Goal: Transaction & Acquisition: Purchase product/service

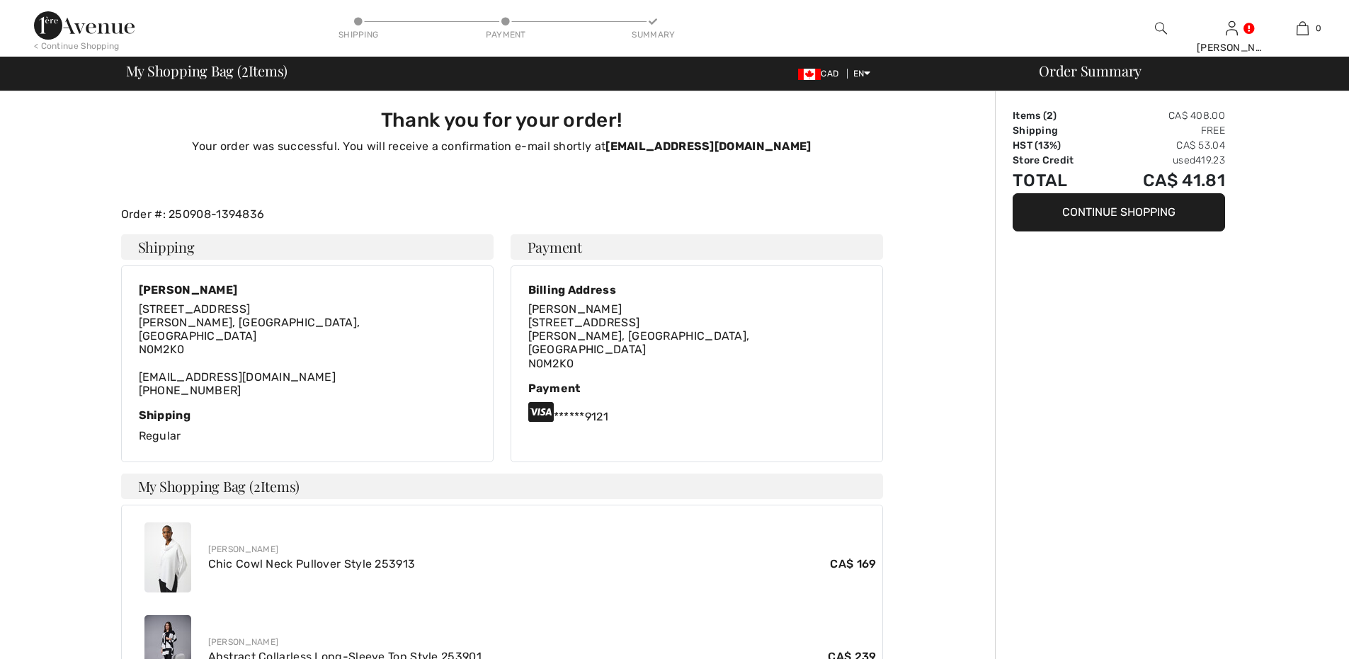
checkbox input "true"
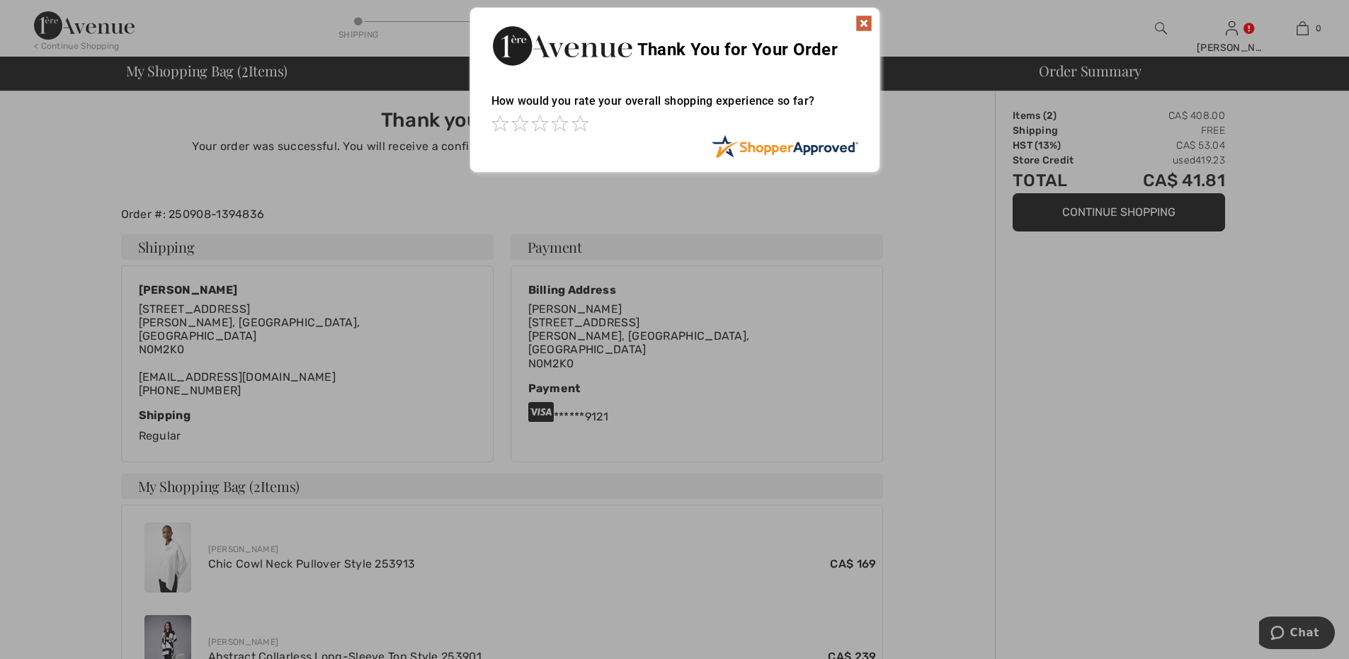
click at [864, 25] on img at bounding box center [863, 23] width 17 height 17
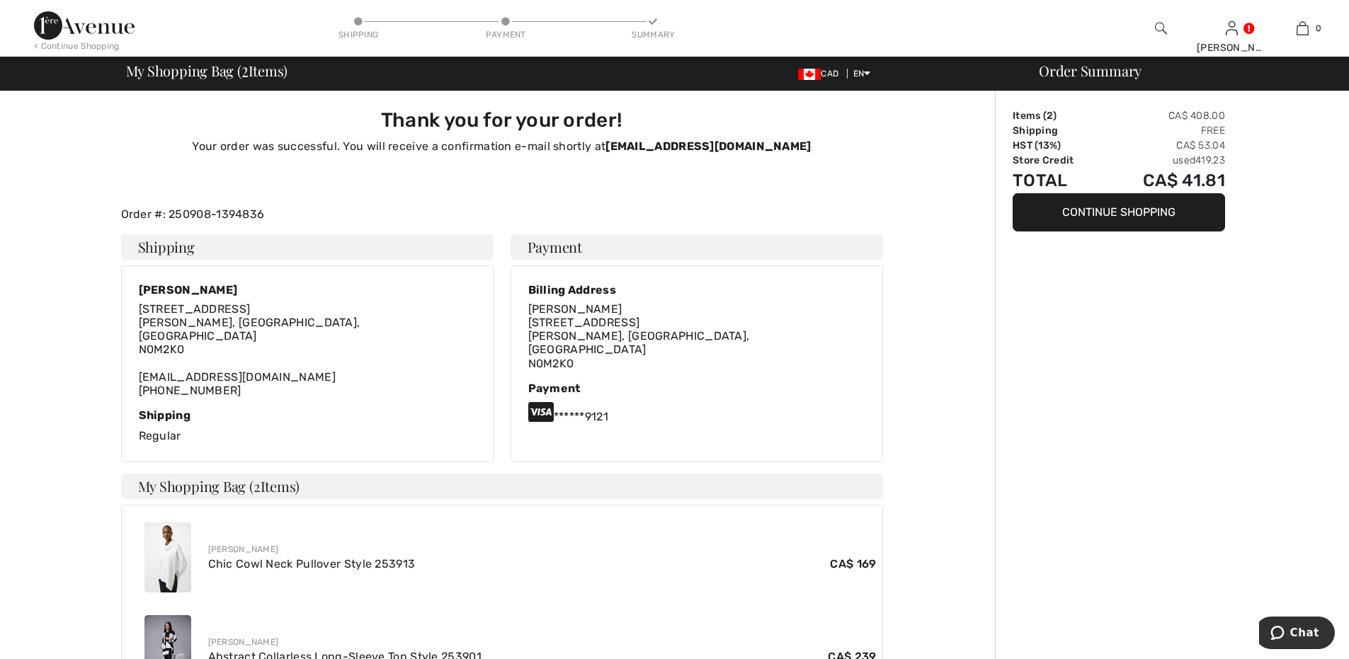
click at [79, 27] on img at bounding box center [84, 25] width 101 height 28
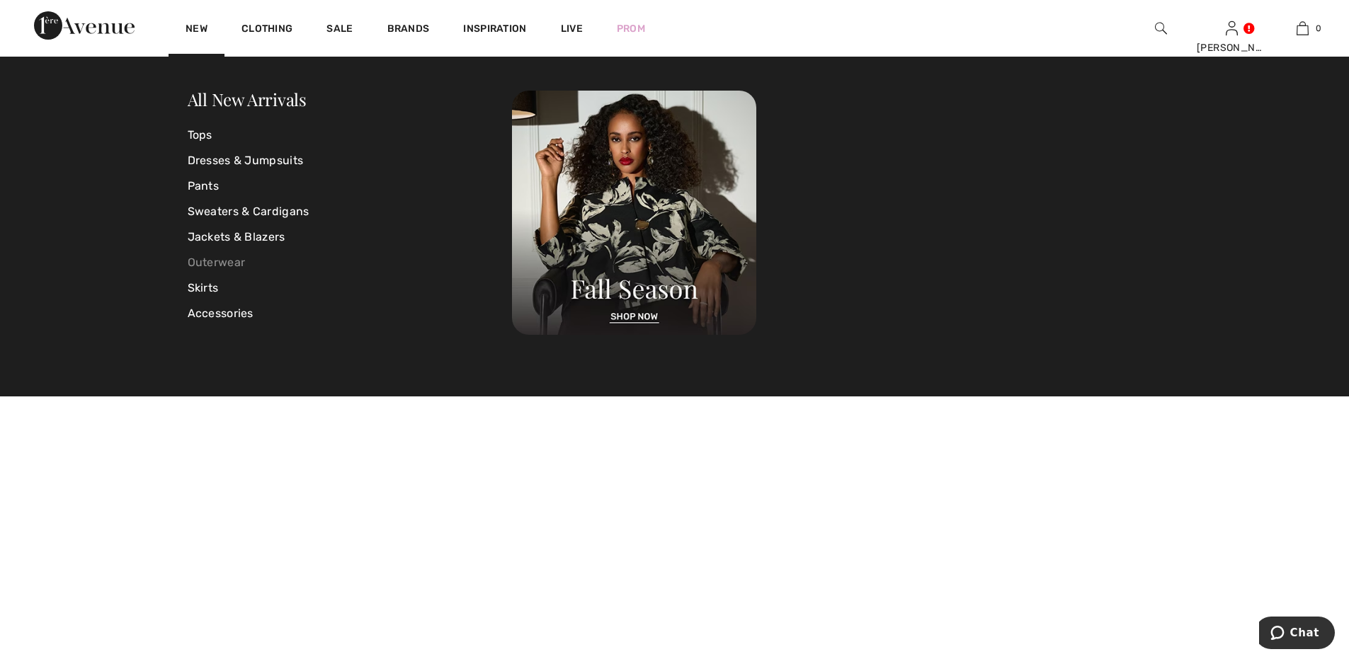
click at [223, 263] on link "Outerwear" at bounding box center [350, 262] width 325 height 25
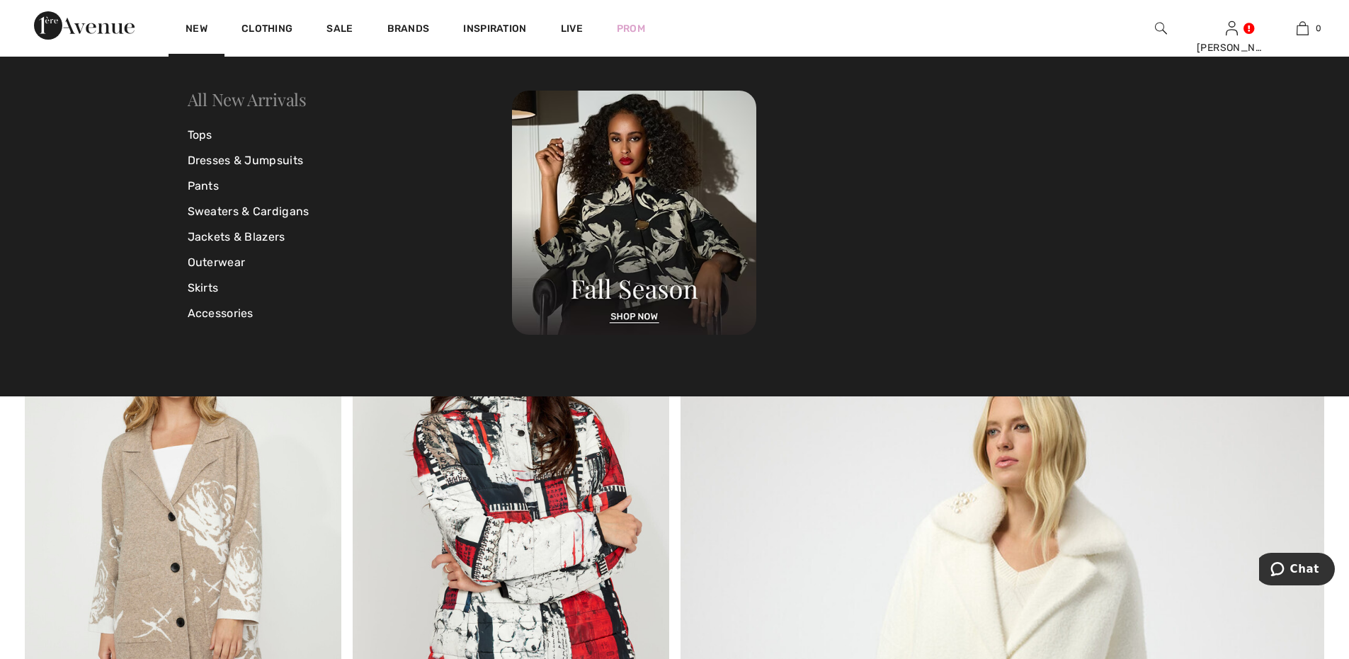
click at [200, 93] on link "All New Arrivals" at bounding box center [247, 99] width 119 height 23
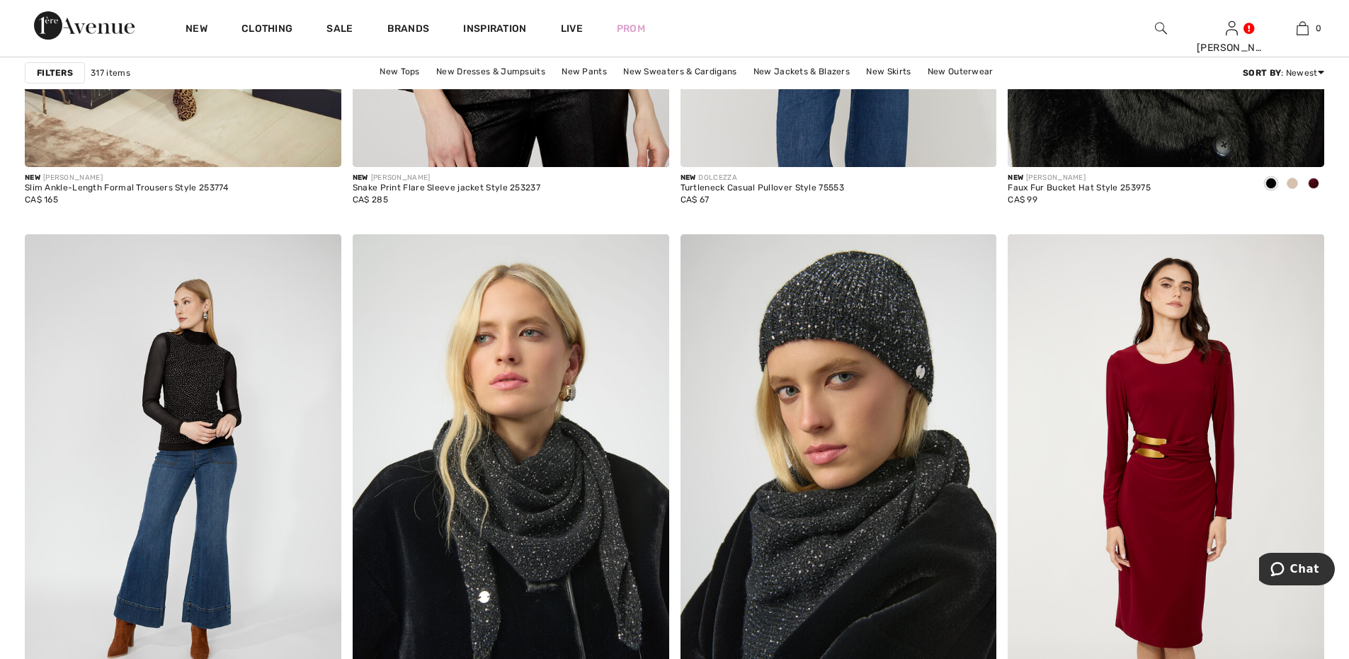
scroll to position [1557, 0]
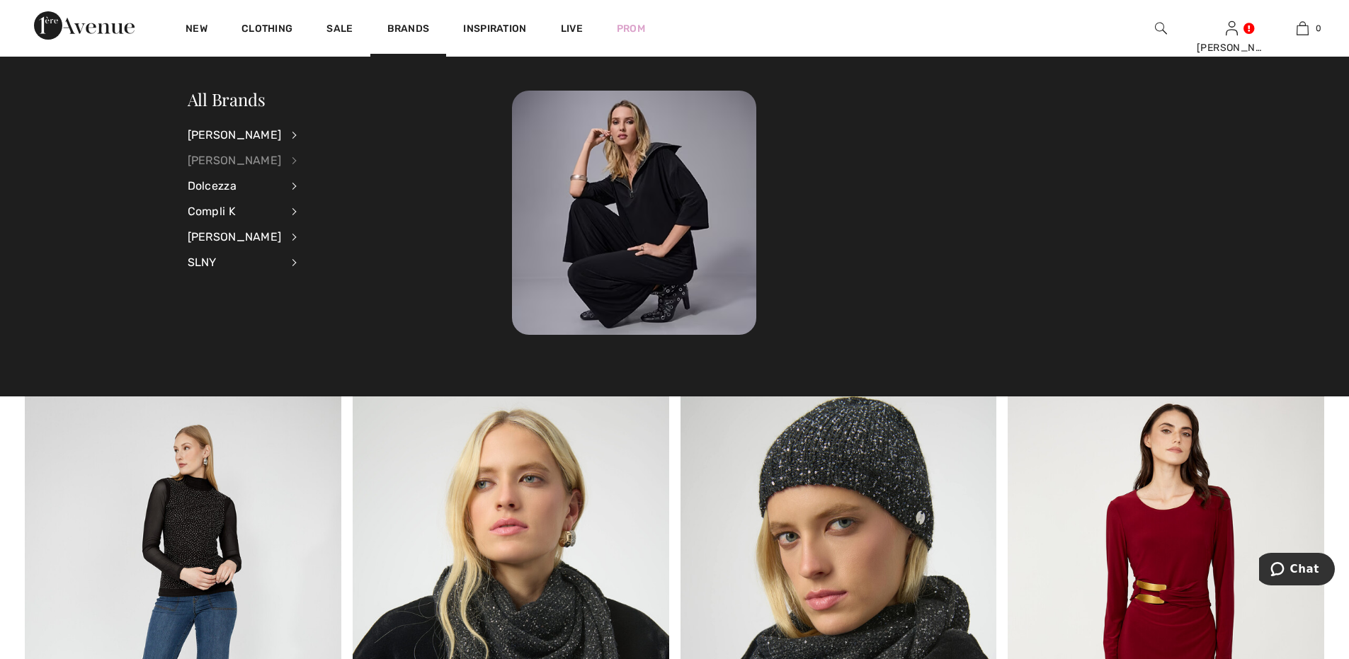
click at [237, 159] on div "[PERSON_NAME]" at bounding box center [235, 160] width 94 height 25
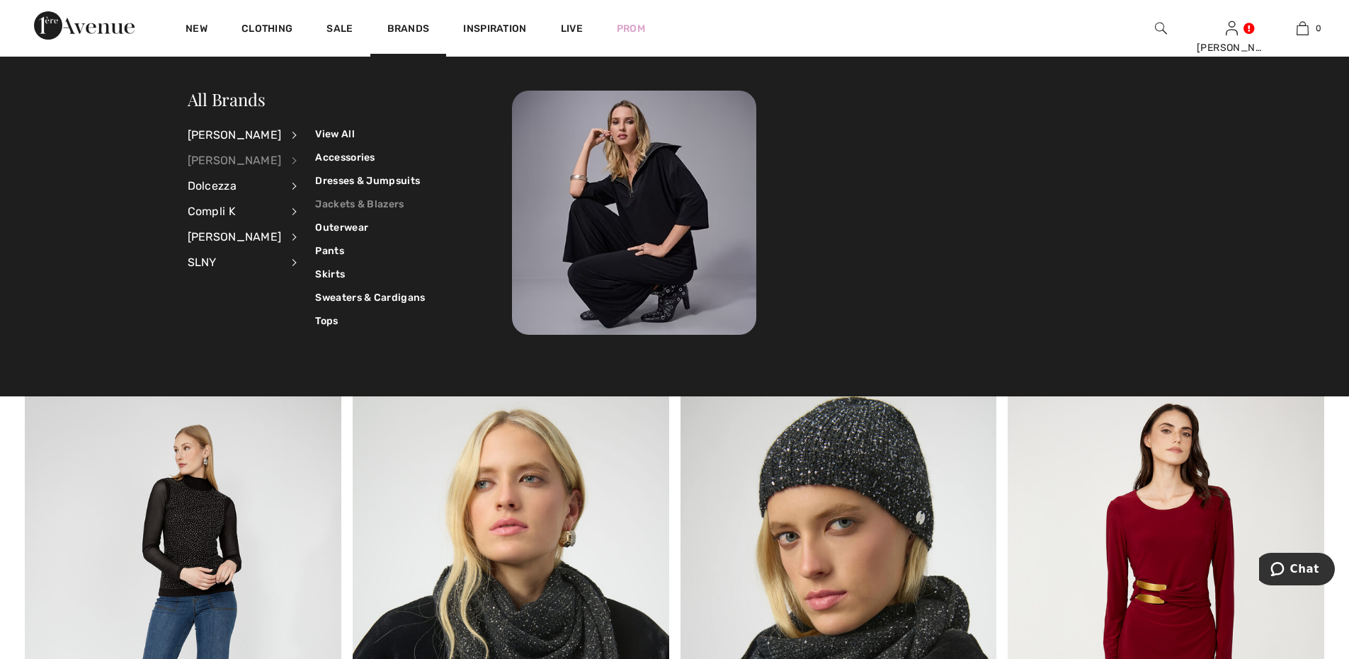
click at [337, 200] on link "Jackets & Blazers" at bounding box center [370, 204] width 110 height 23
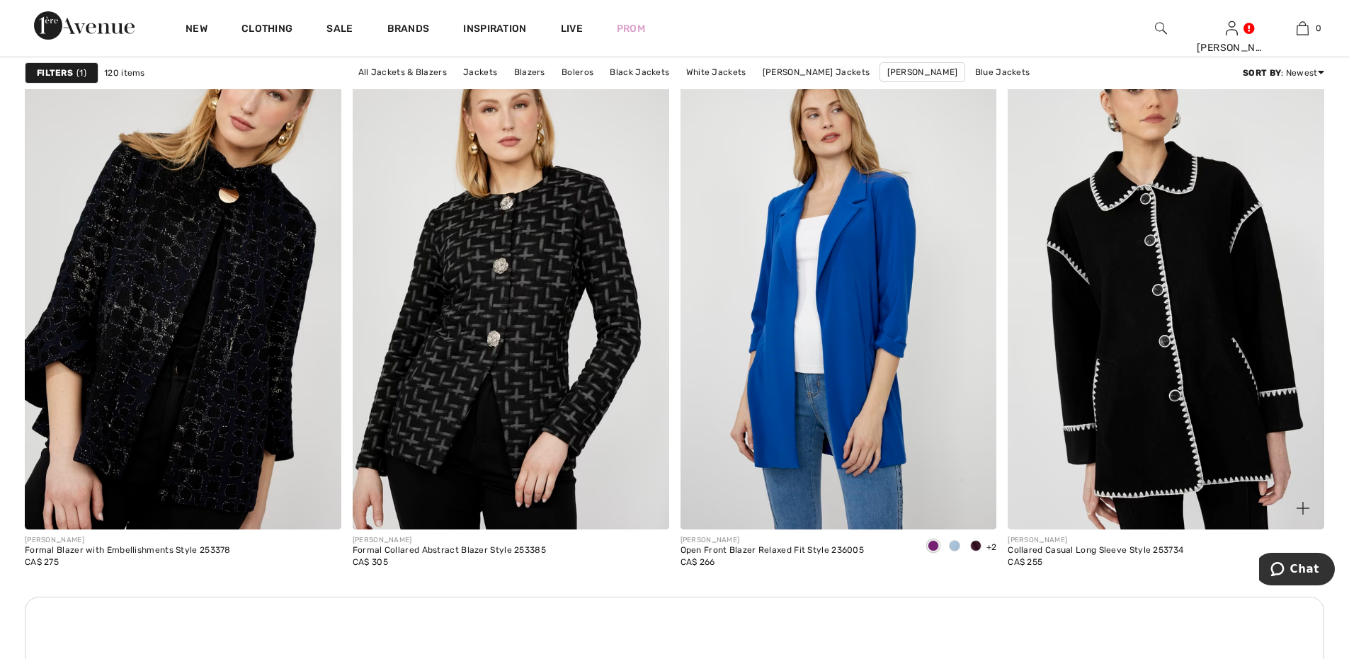
scroll to position [6088, 0]
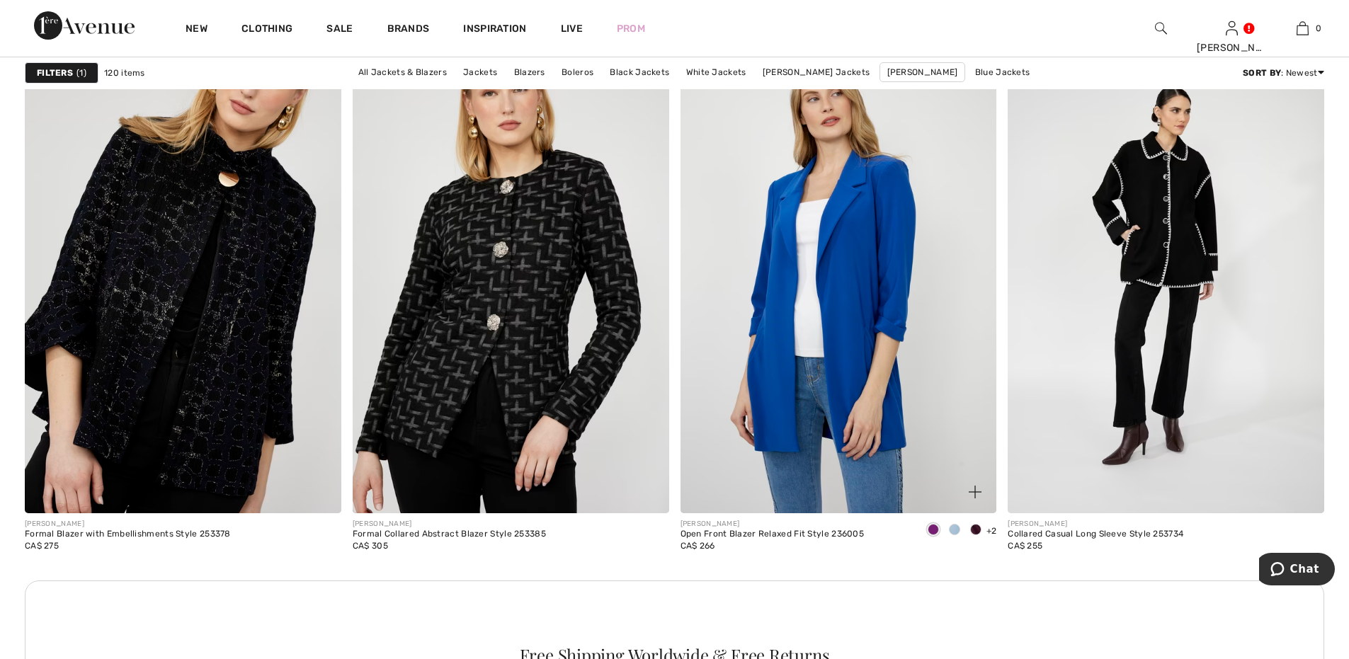
click at [951, 535] on span at bounding box center [954, 529] width 11 height 11
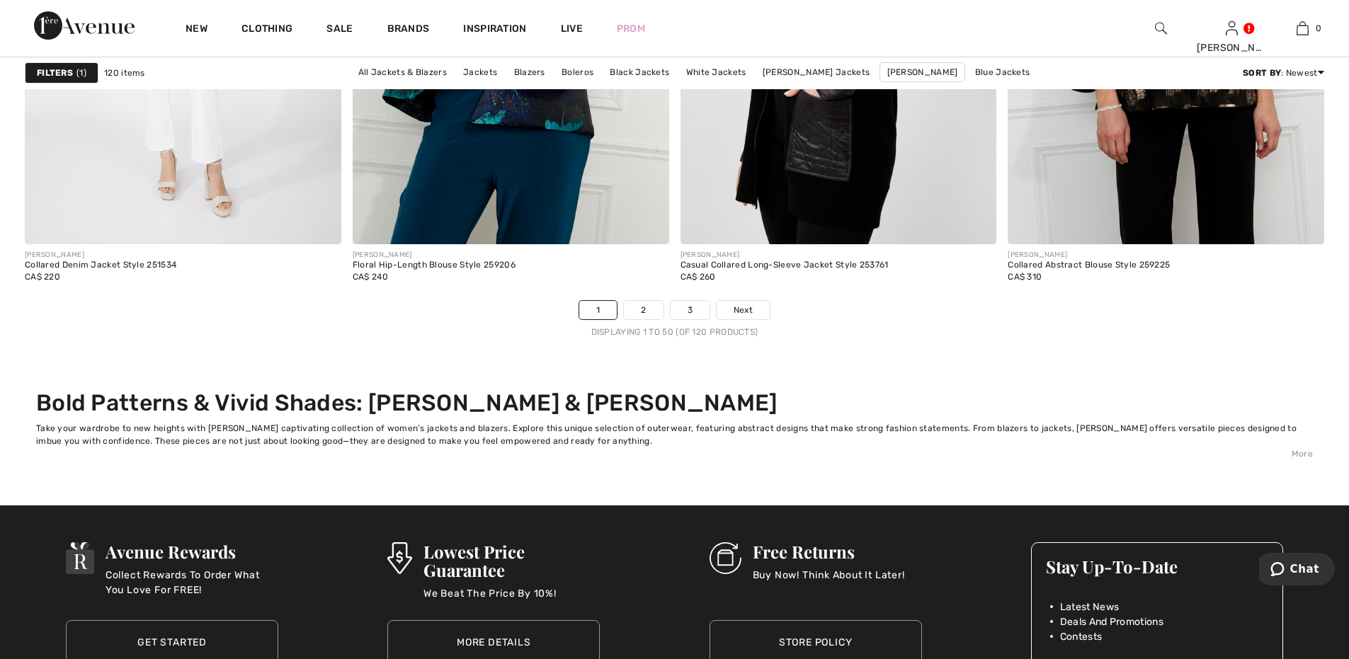
scroll to position [8188, 0]
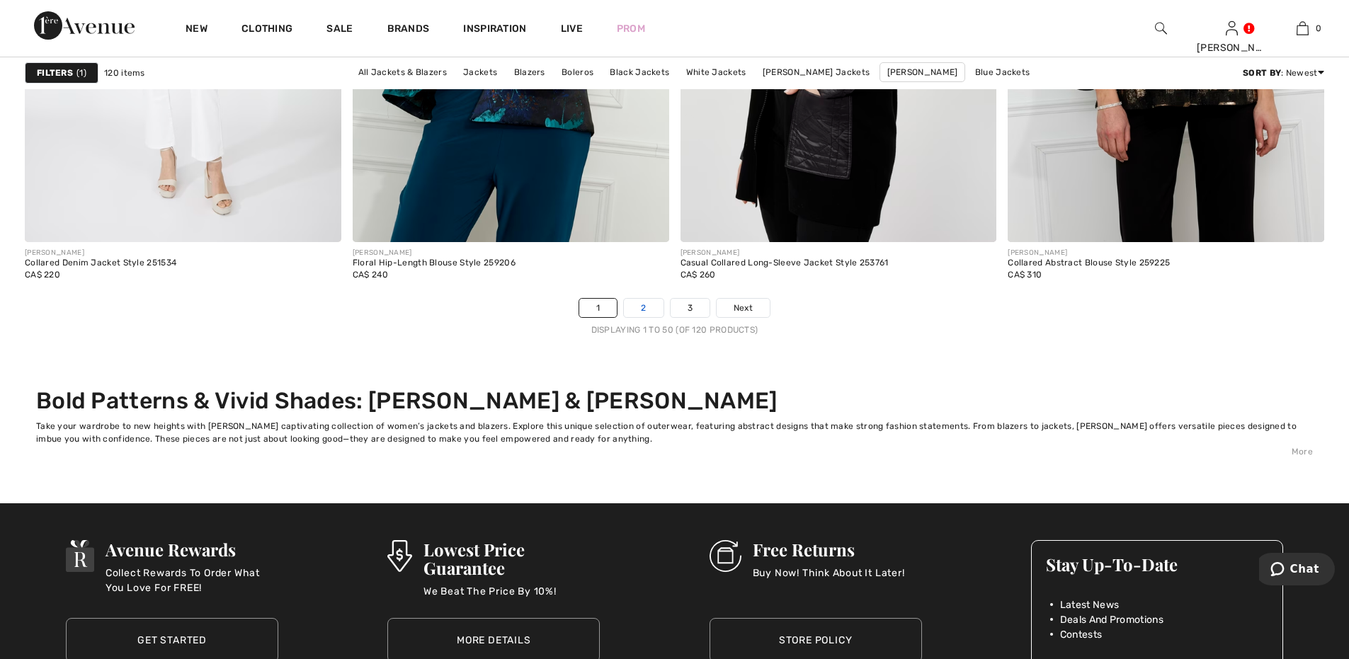
click at [641, 317] on link "2" at bounding box center [643, 308] width 39 height 18
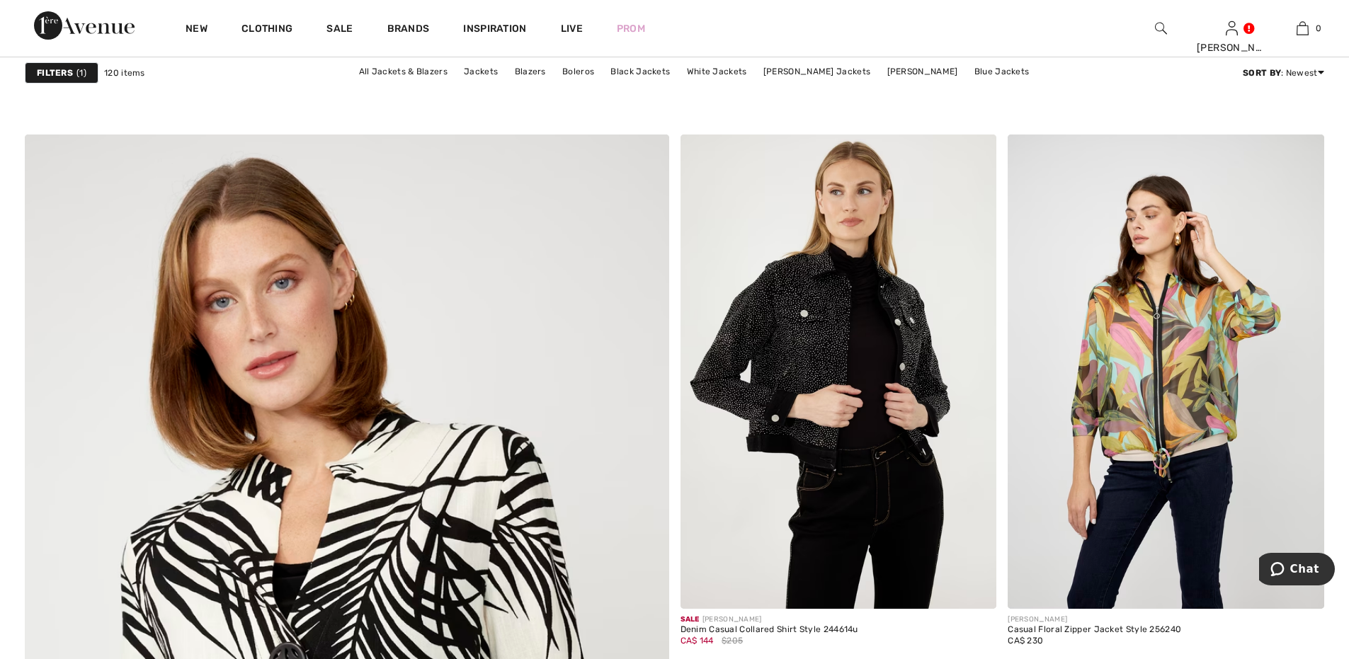
scroll to position [4389, 0]
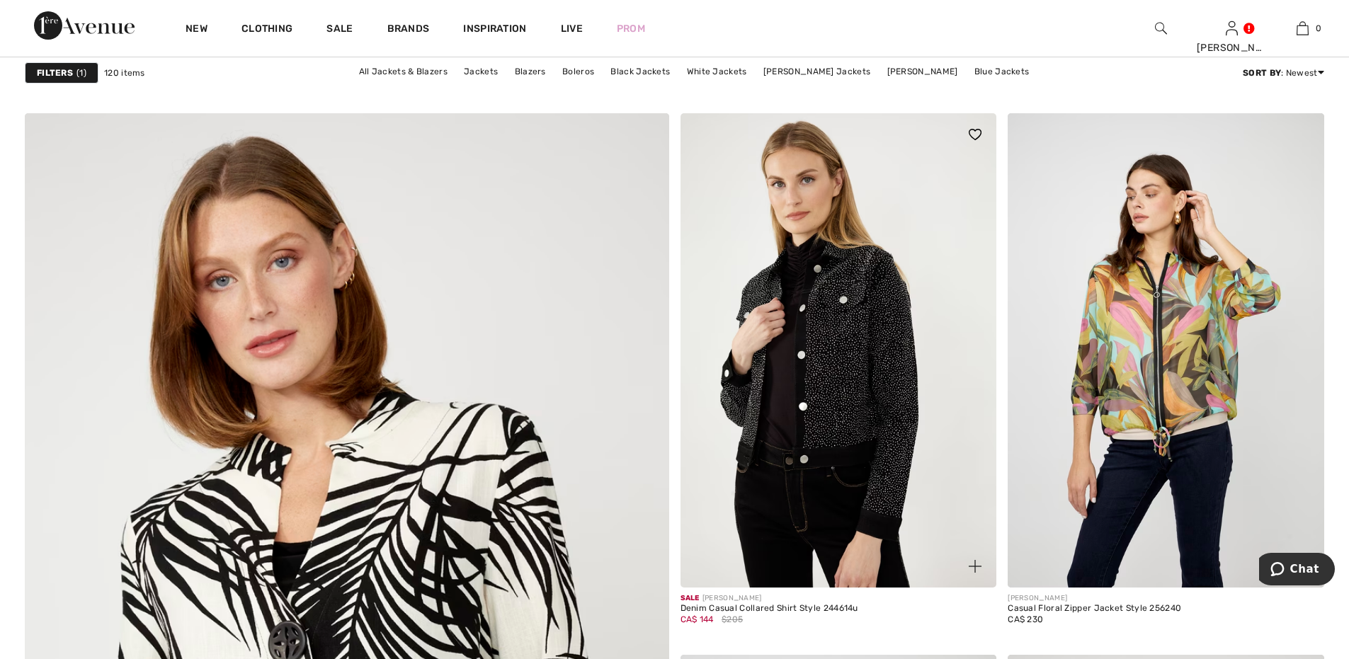
click at [844, 359] on img at bounding box center [838, 350] width 316 height 474
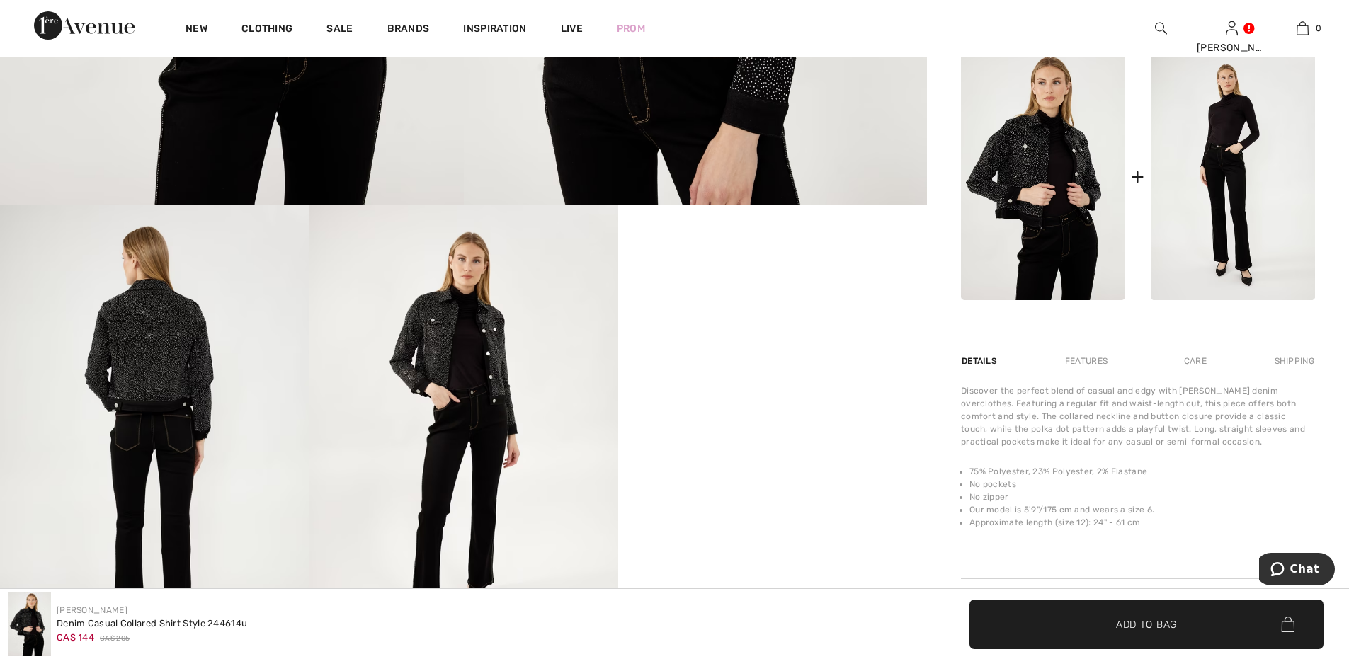
scroll to position [637, 0]
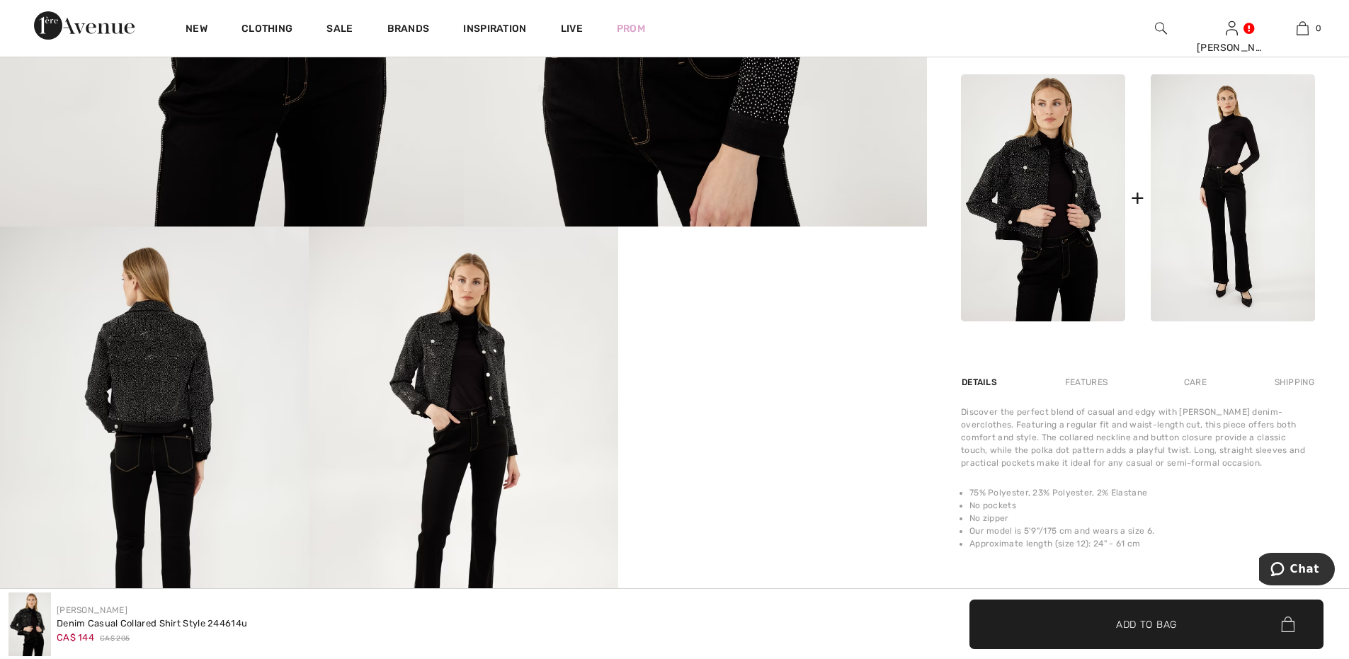
click at [723, 381] on video "Your browser does not support the video tag." at bounding box center [772, 304] width 309 height 154
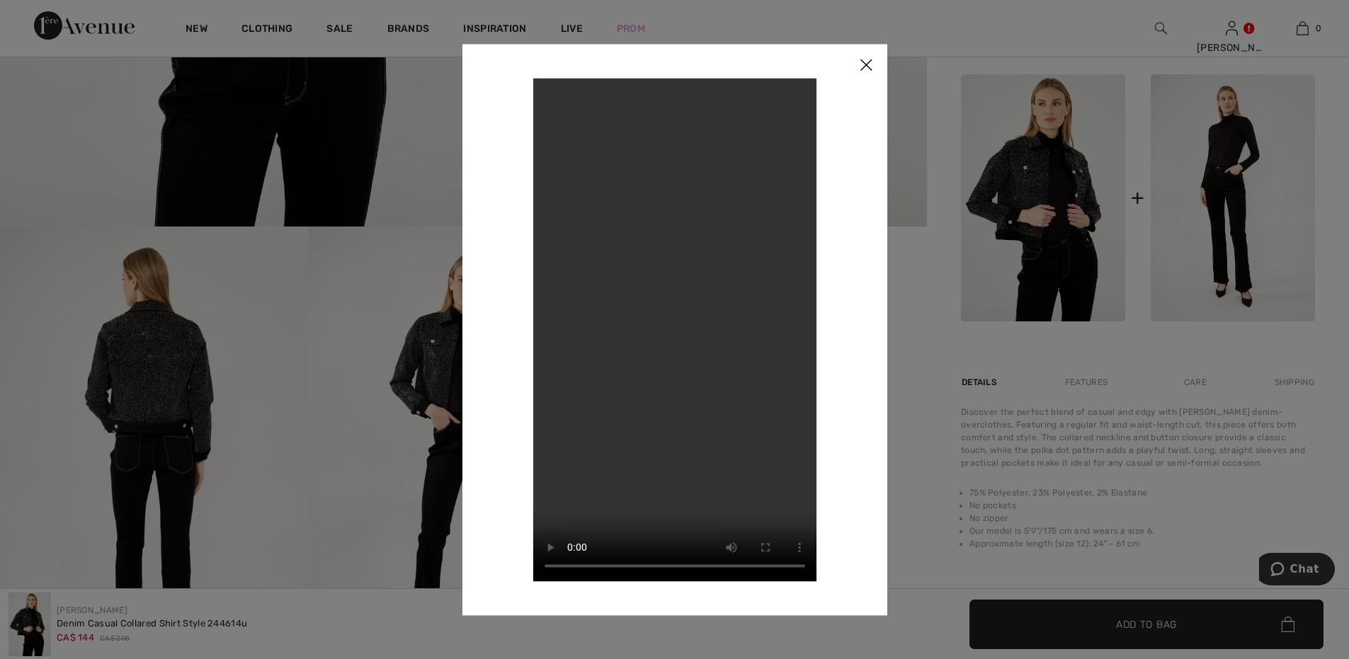
click at [864, 57] on img at bounding box center [865, 66] width 42 height 44
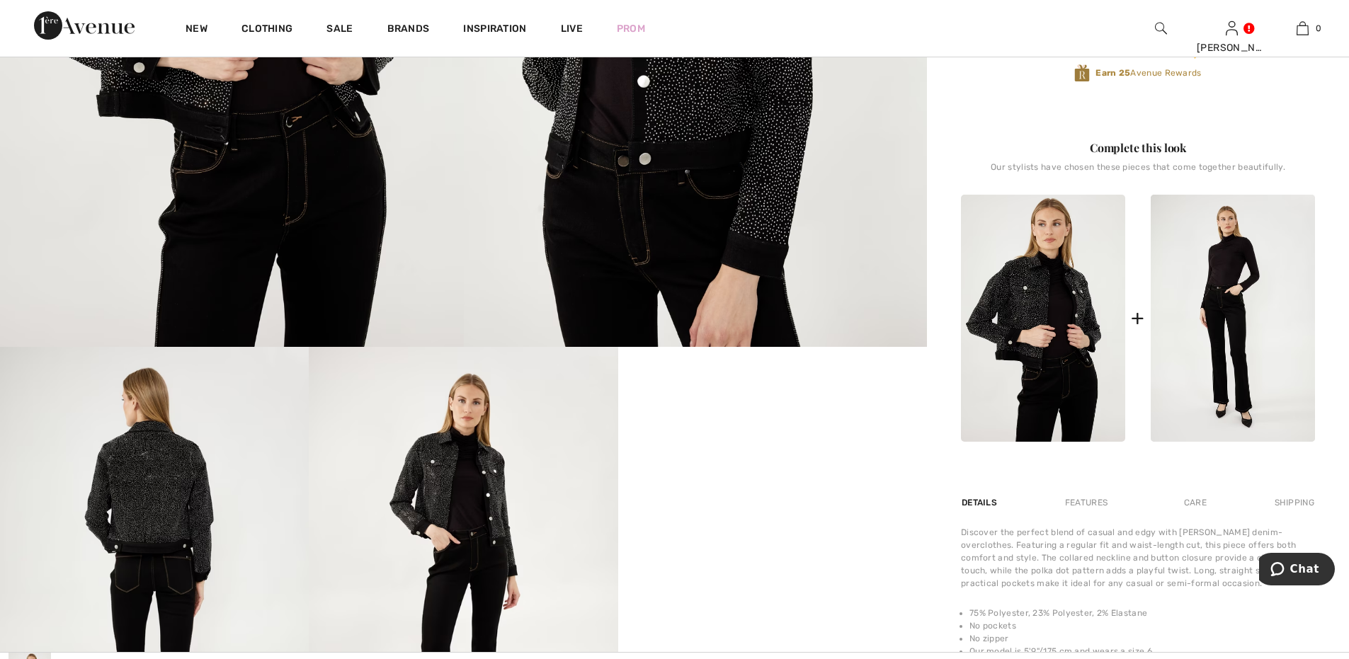
scroll to position [519, 0]
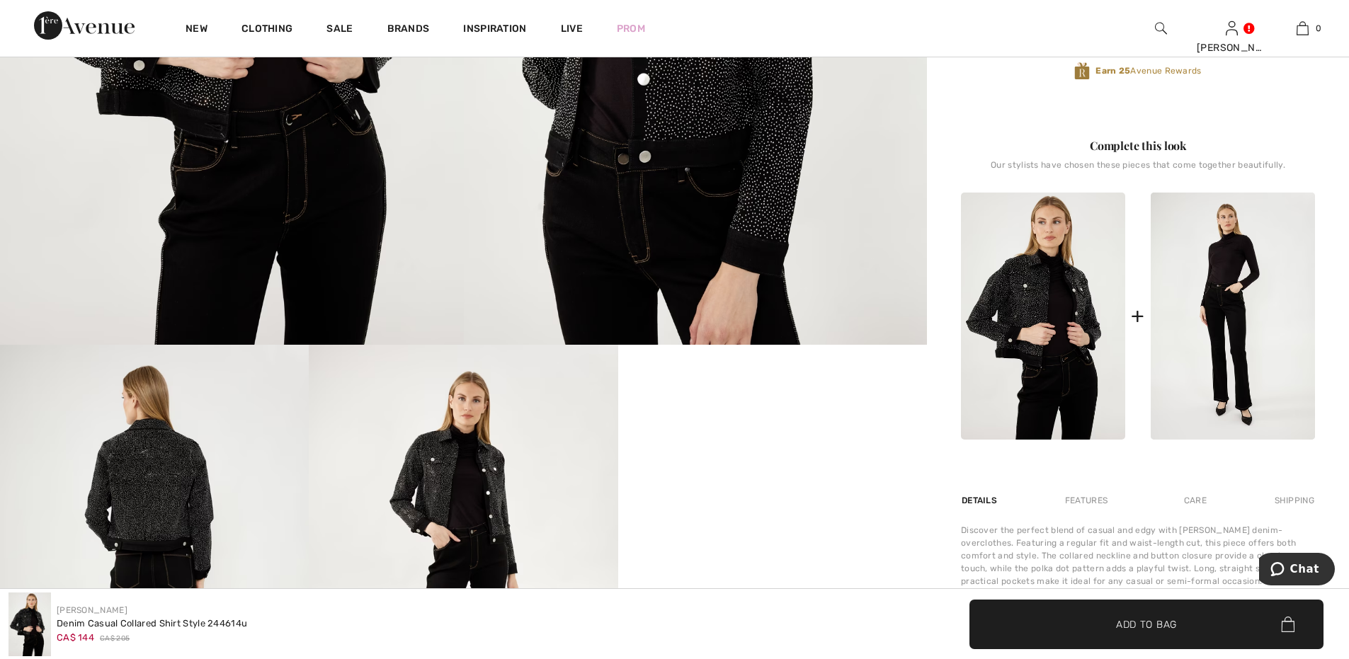
click at [161, 459] on img at bounding box center [154, 576] width 309 height 463
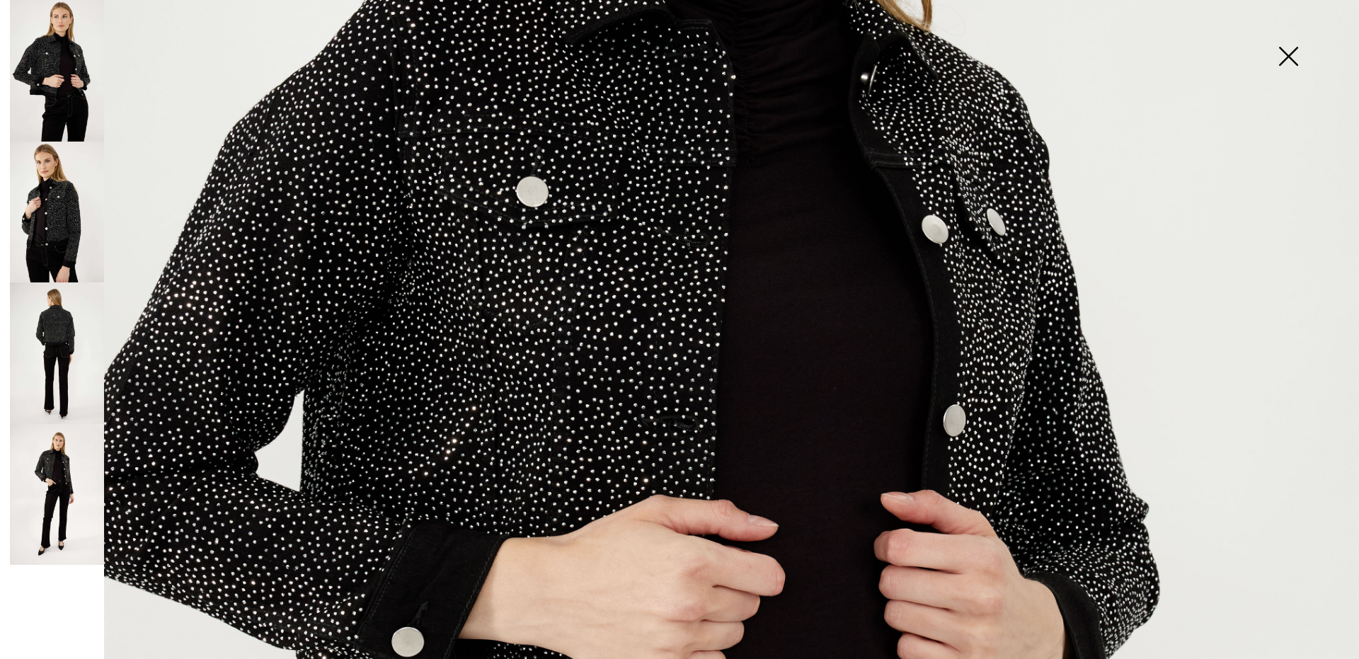
scroll to position [590, 0]
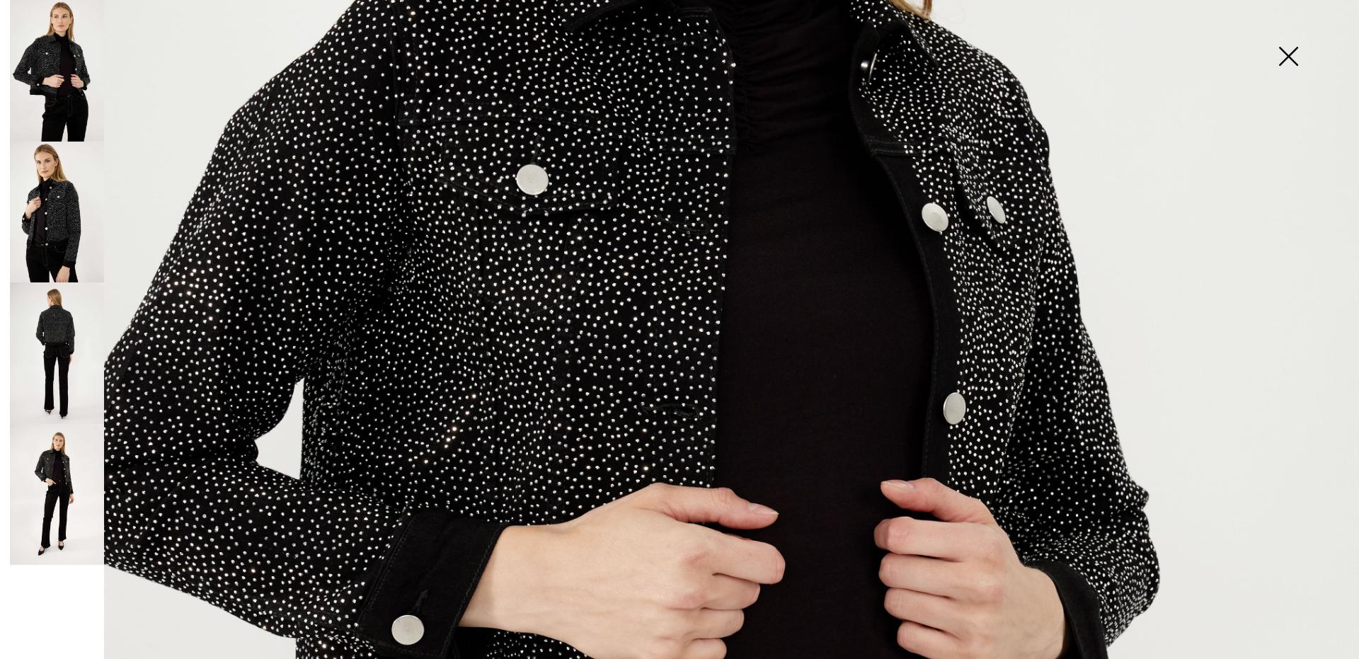
click at [47, 222] on img at bounding box center [57, 213] width 94 height 142
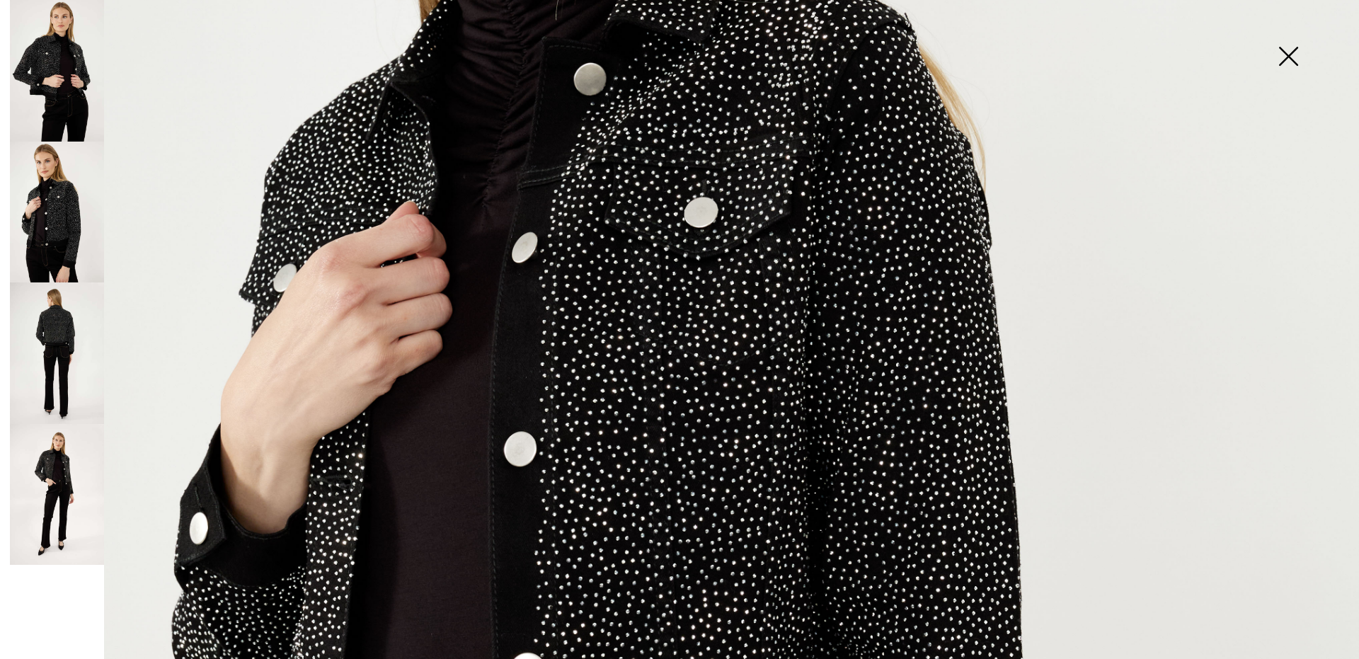
click at [52, 320] on img at bounding box center [57, 353] width 94 height 142
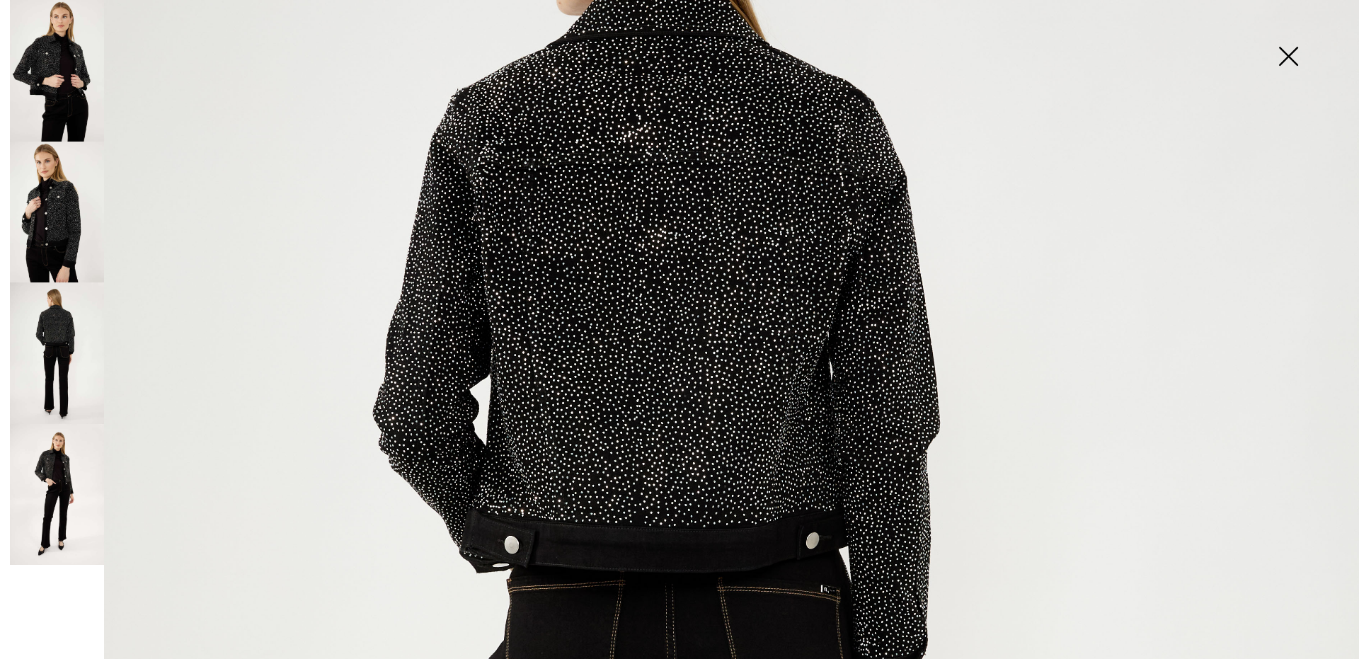
scroll to position [331, 0]
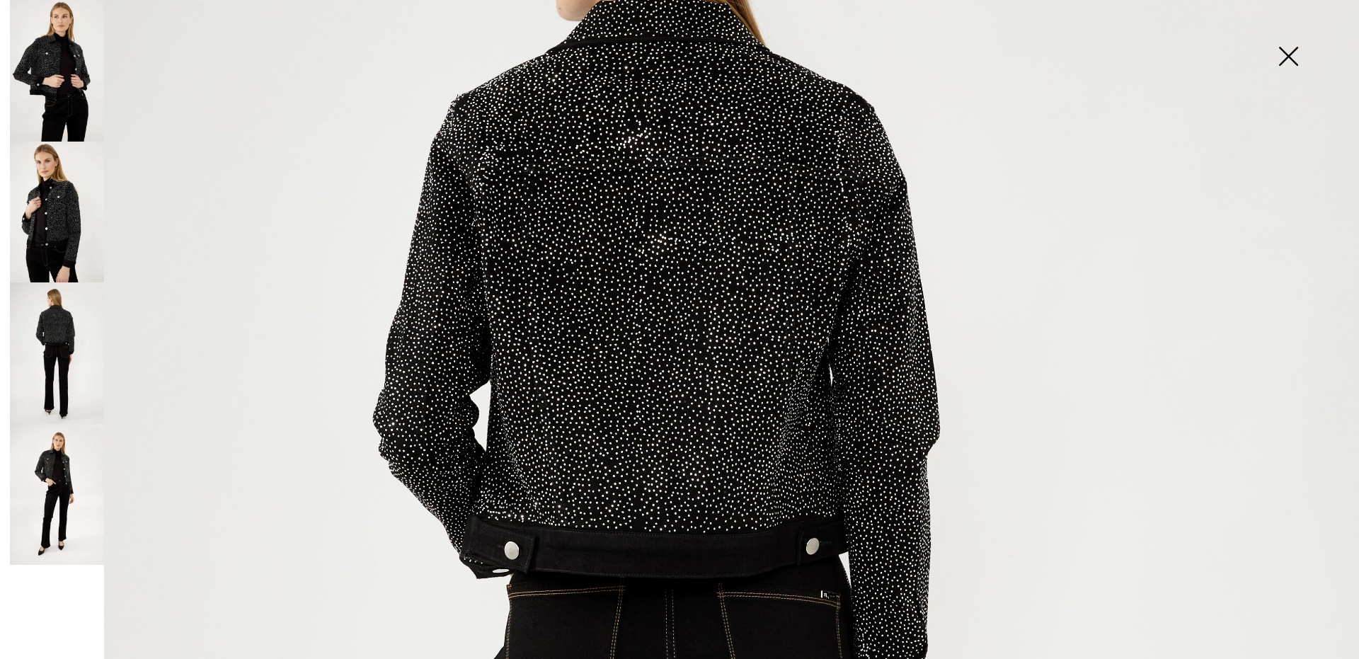
click at [1283, 50] on img at bounding box center [1288, 57] width 71 height 73
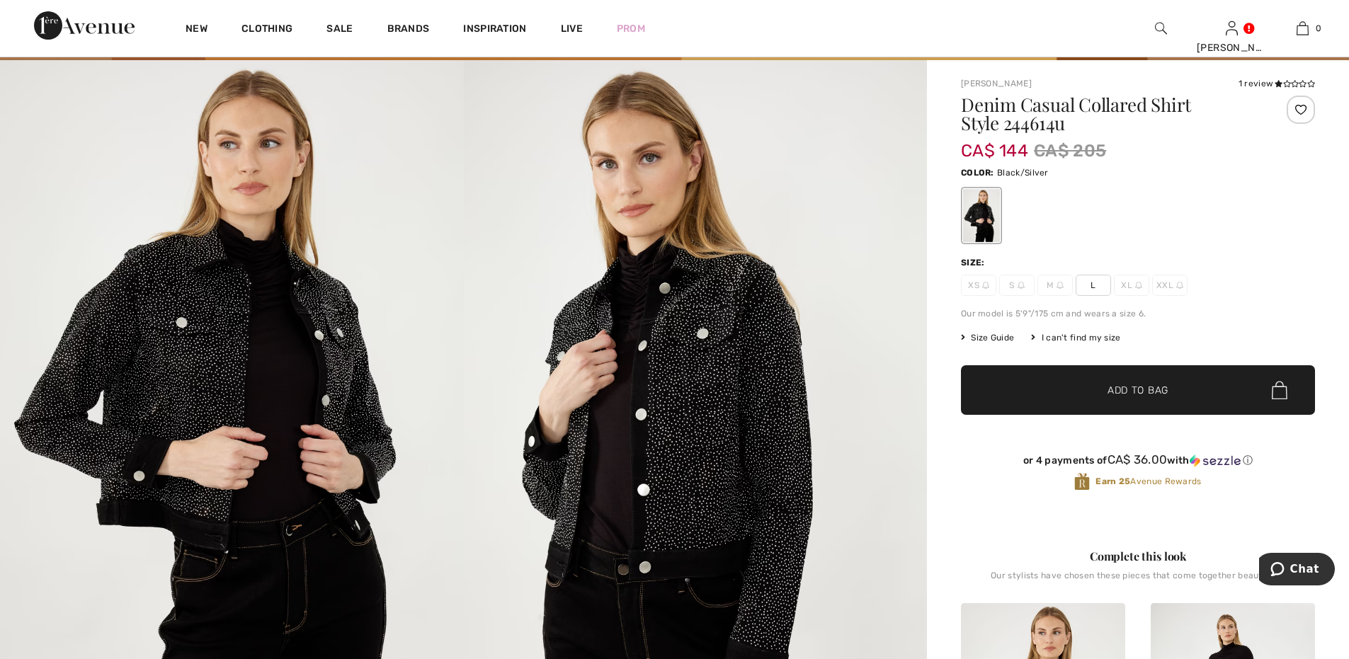
scroll to position [94, 0]
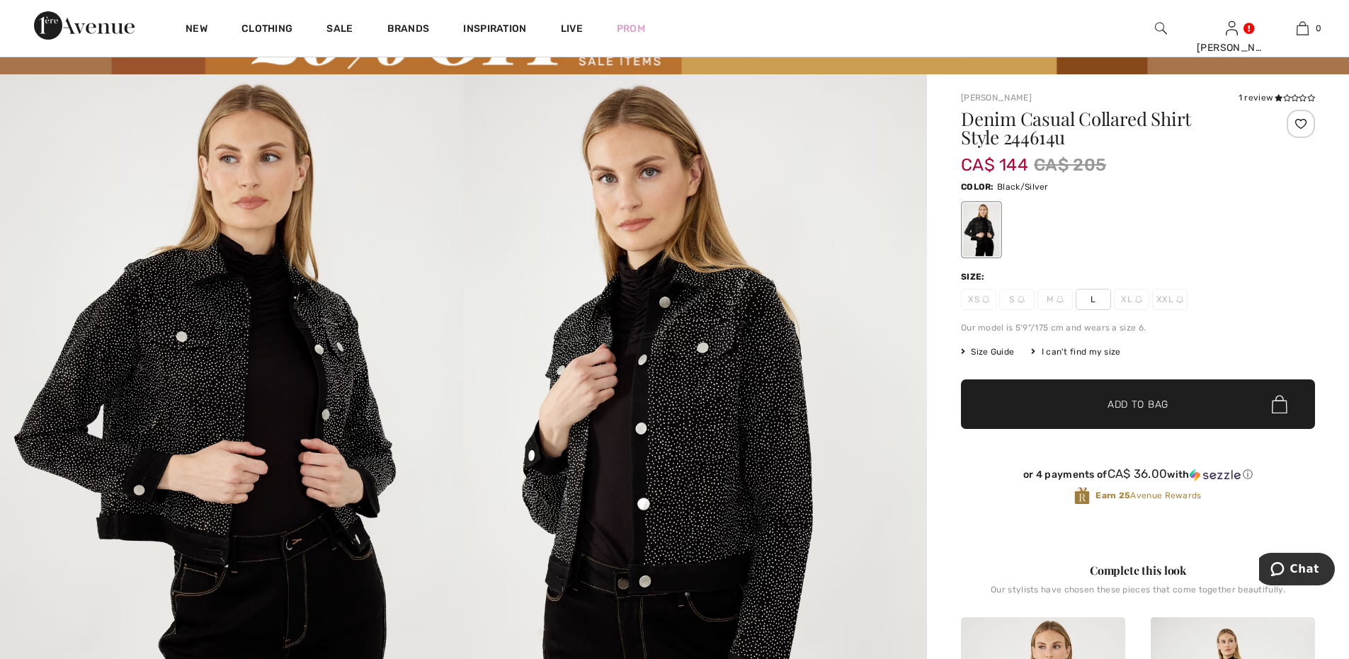
click at [1092, 294] on span "L" at bounding box center [1092, 299] width 35 height 21
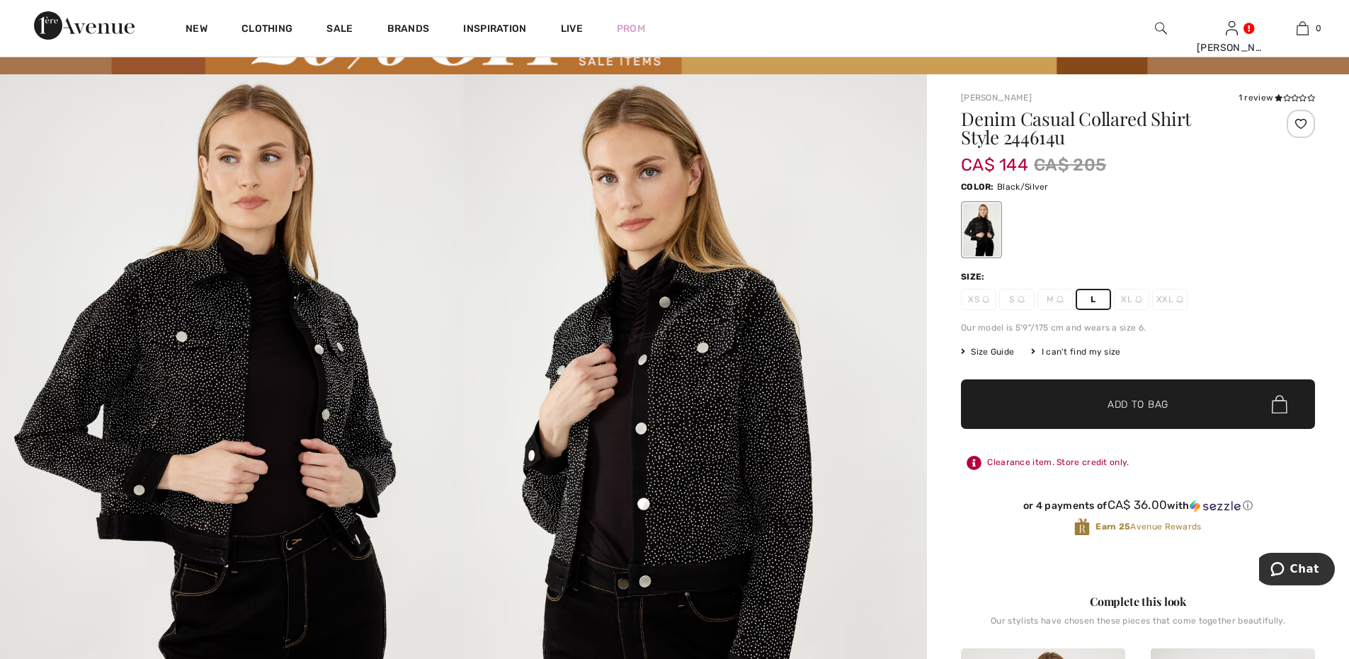
click at [1070, 411] on span "✔ Added to Bag Add to Bag" at bounding box center [1138, 404] width 354 height 50
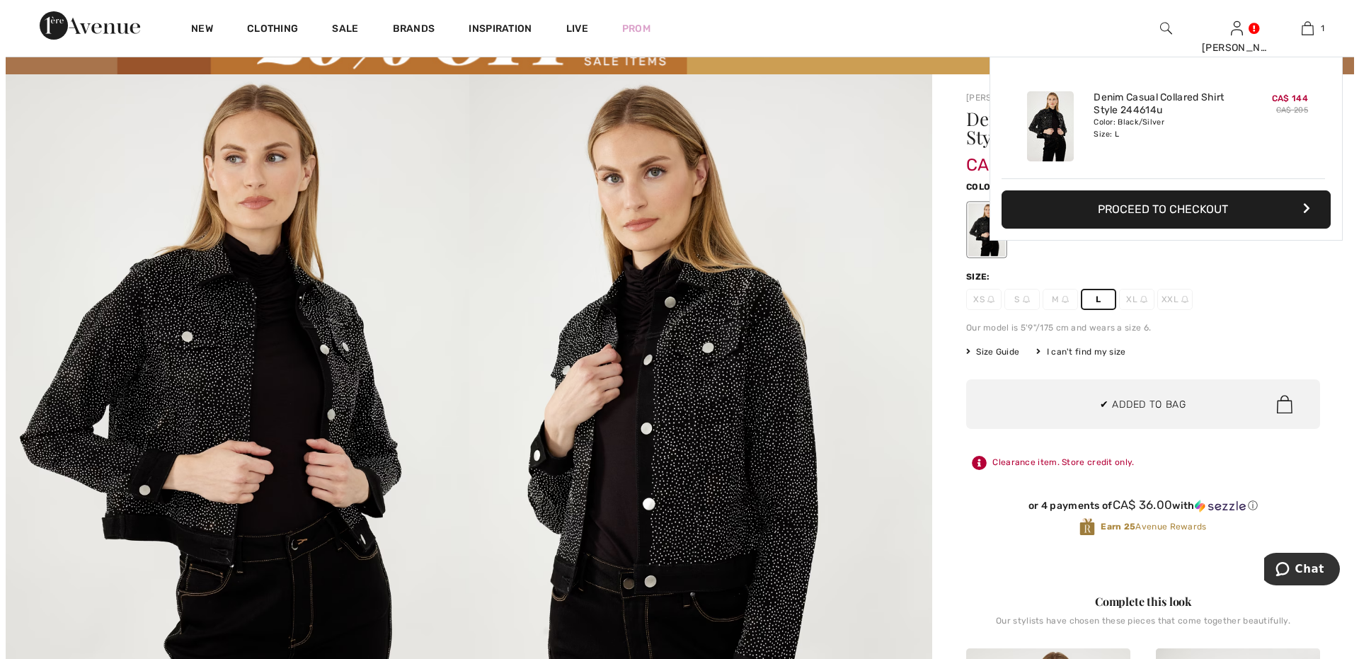
scroll to position [0, 0]
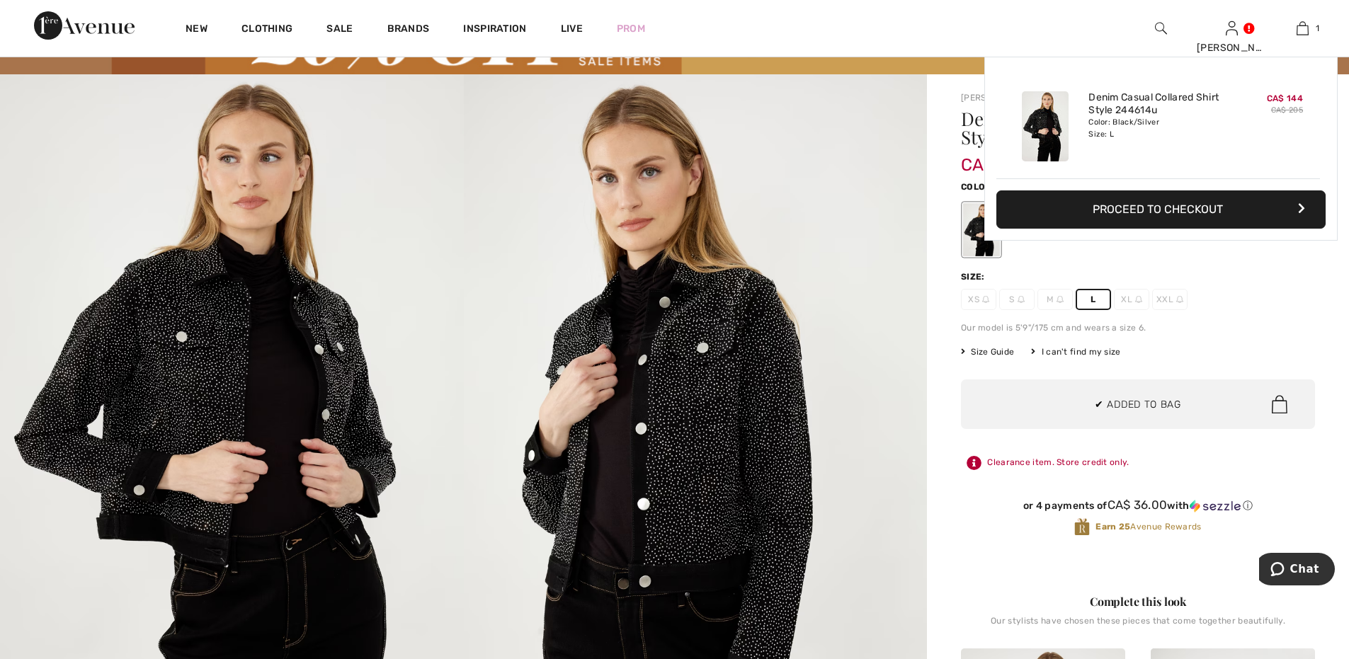
click at [875, 176] on img at bounding box center [696, 421] width 464 height 695
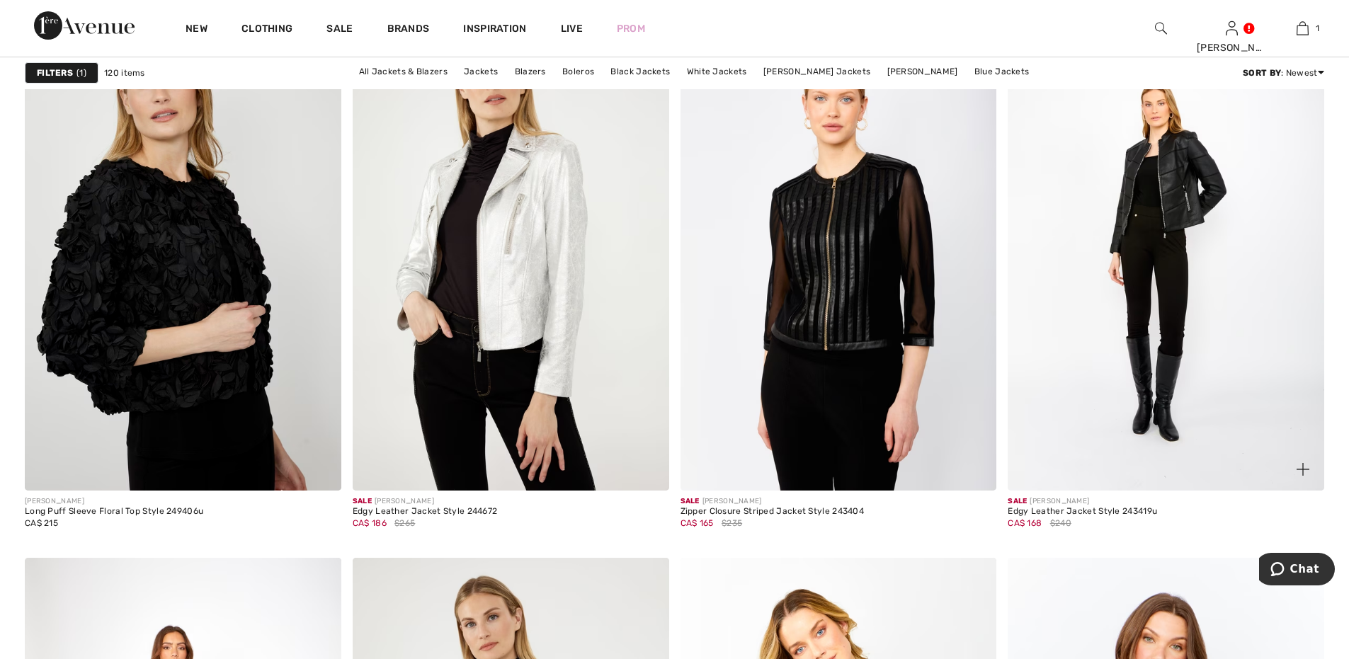
scroll to position [6843, 0]
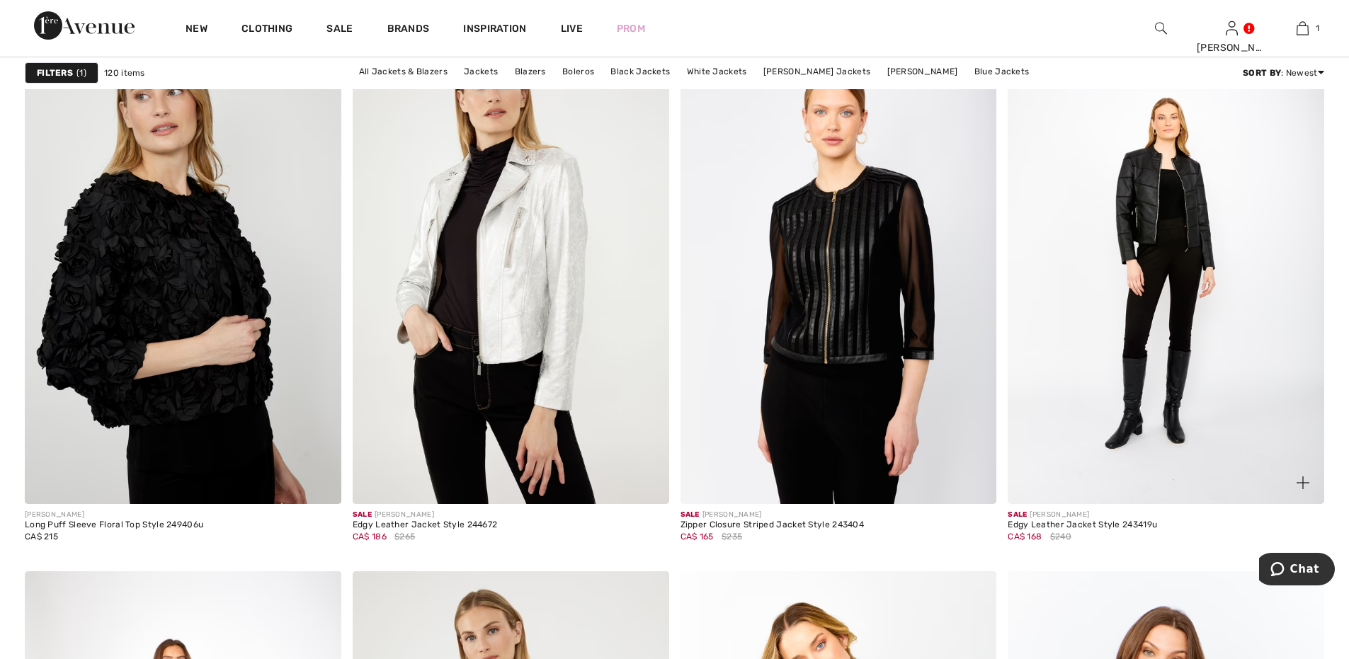
click at [1150, 241] on img at bounding box center [1165, 267] width 316 height 474
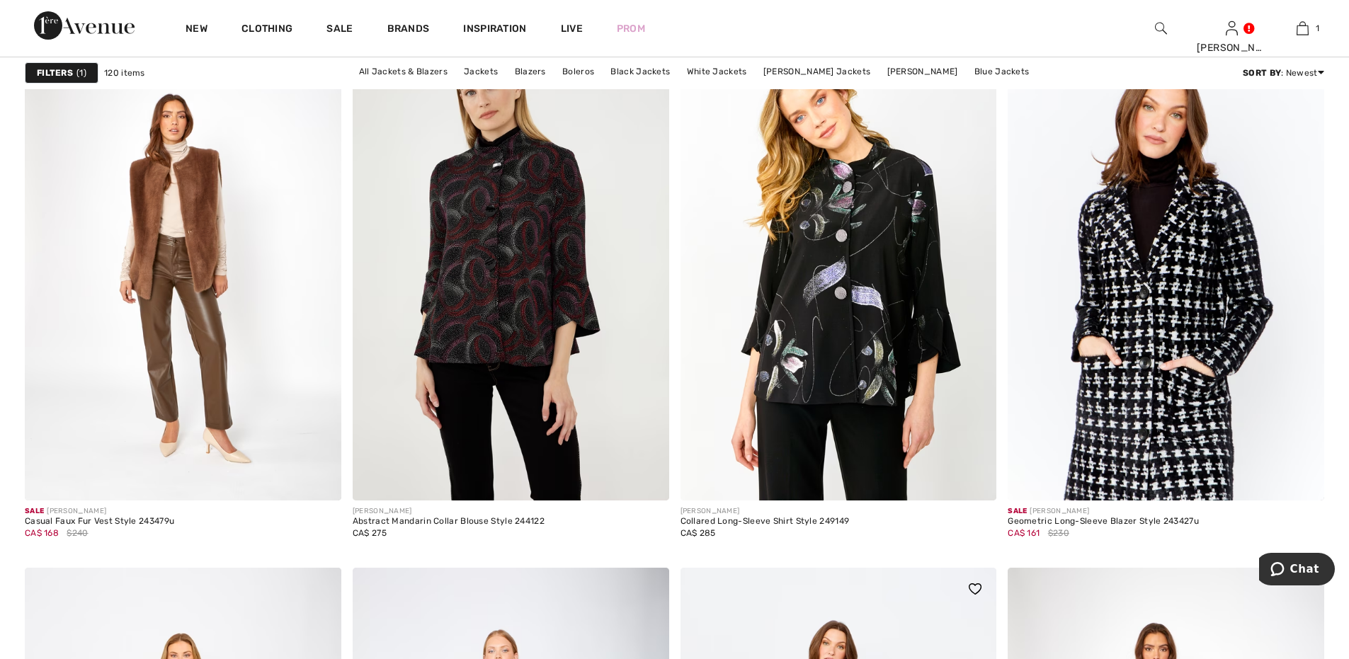
scroll to position [7409, 0]
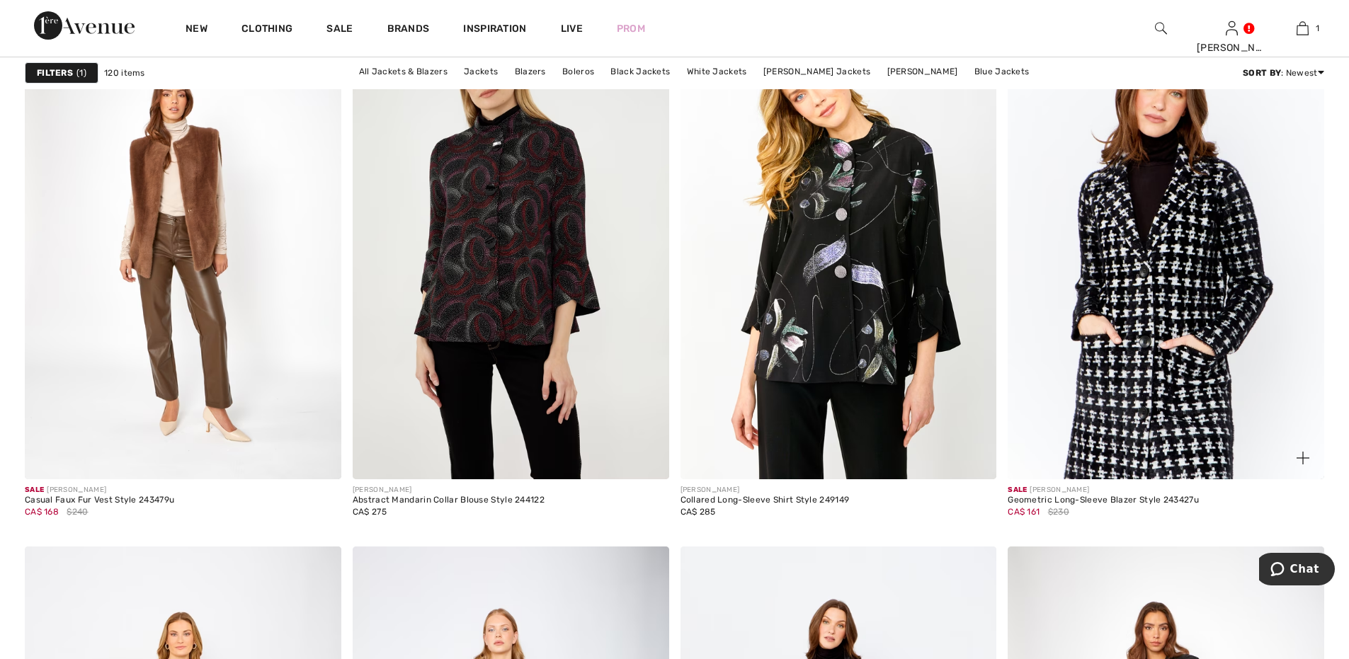
click at [1297, 459] on img at bounding box center [1302, 458] width 13 height 13
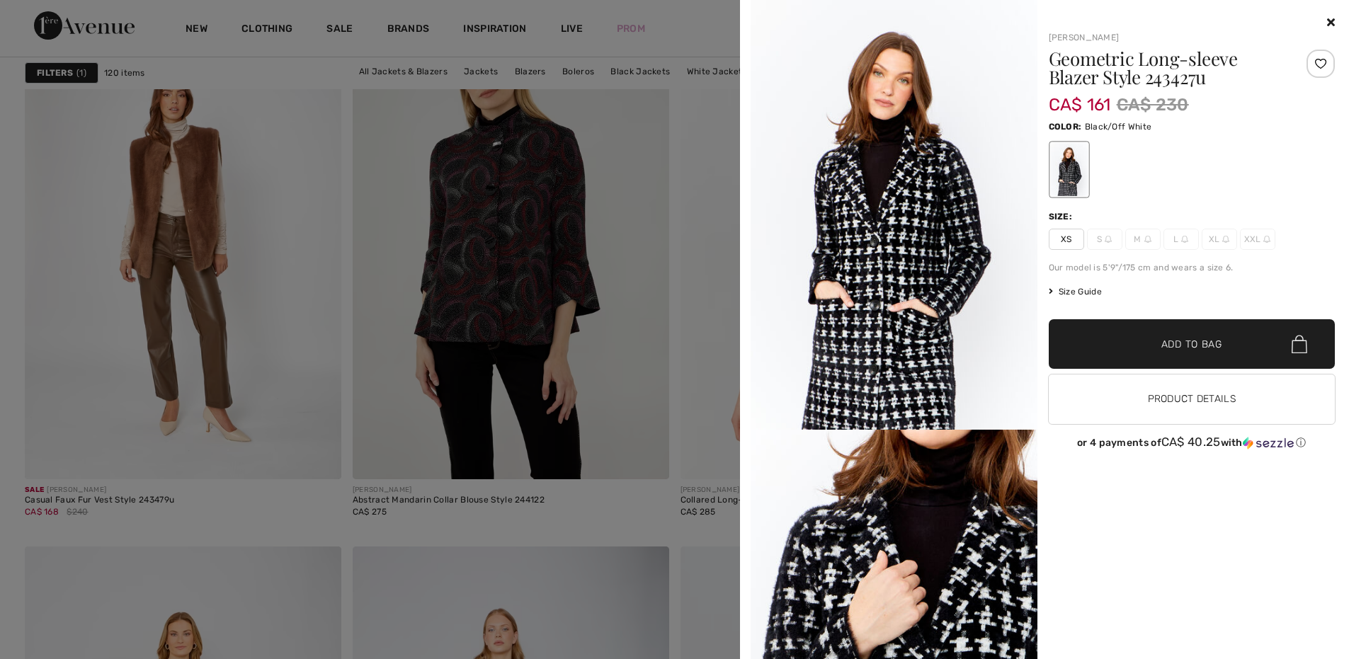
click at [688, 32] on div at bounding box center [674, 329] width 1349 height 659
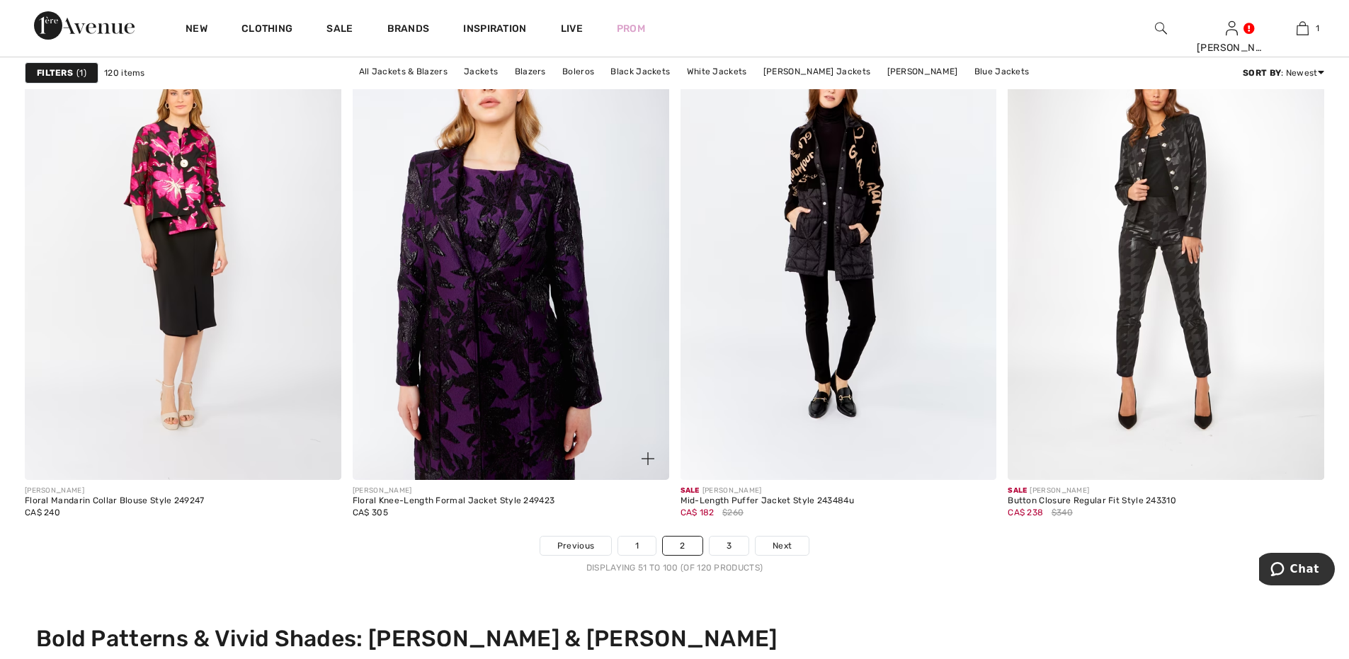
scroll to position [7952, 0]
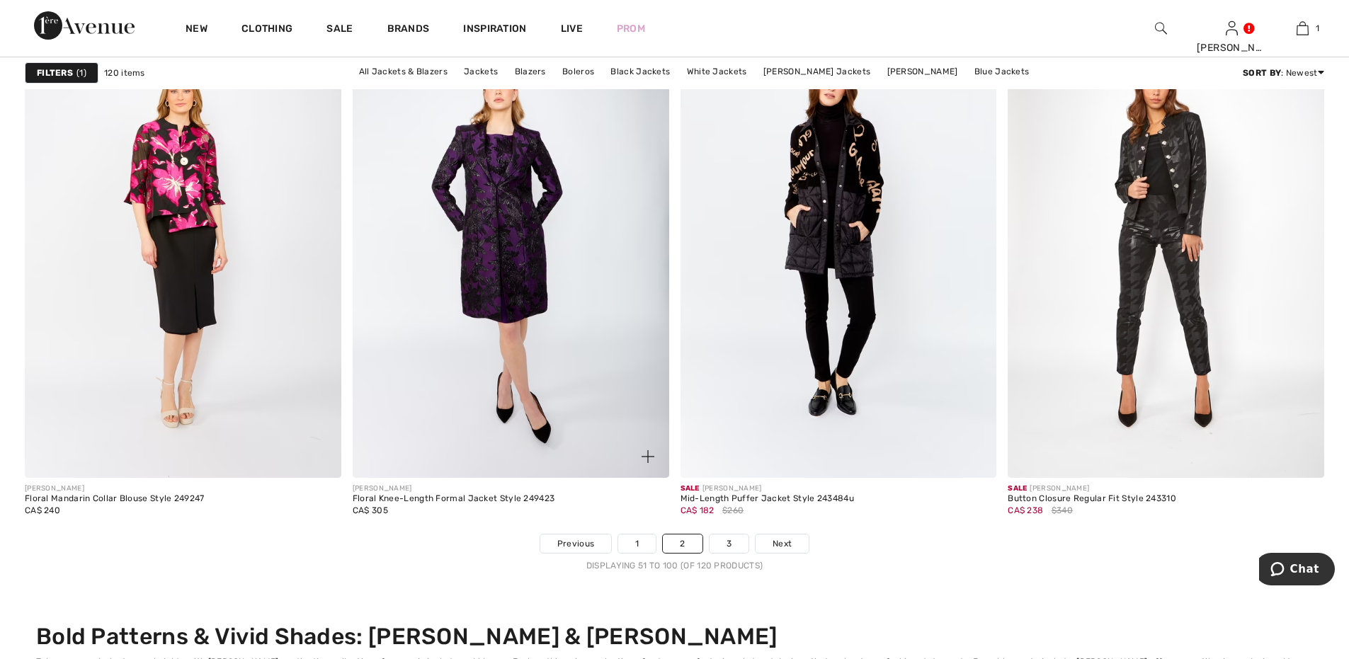
click at [646, 451] on img at bounding box center [647, 456] width 13 height 13
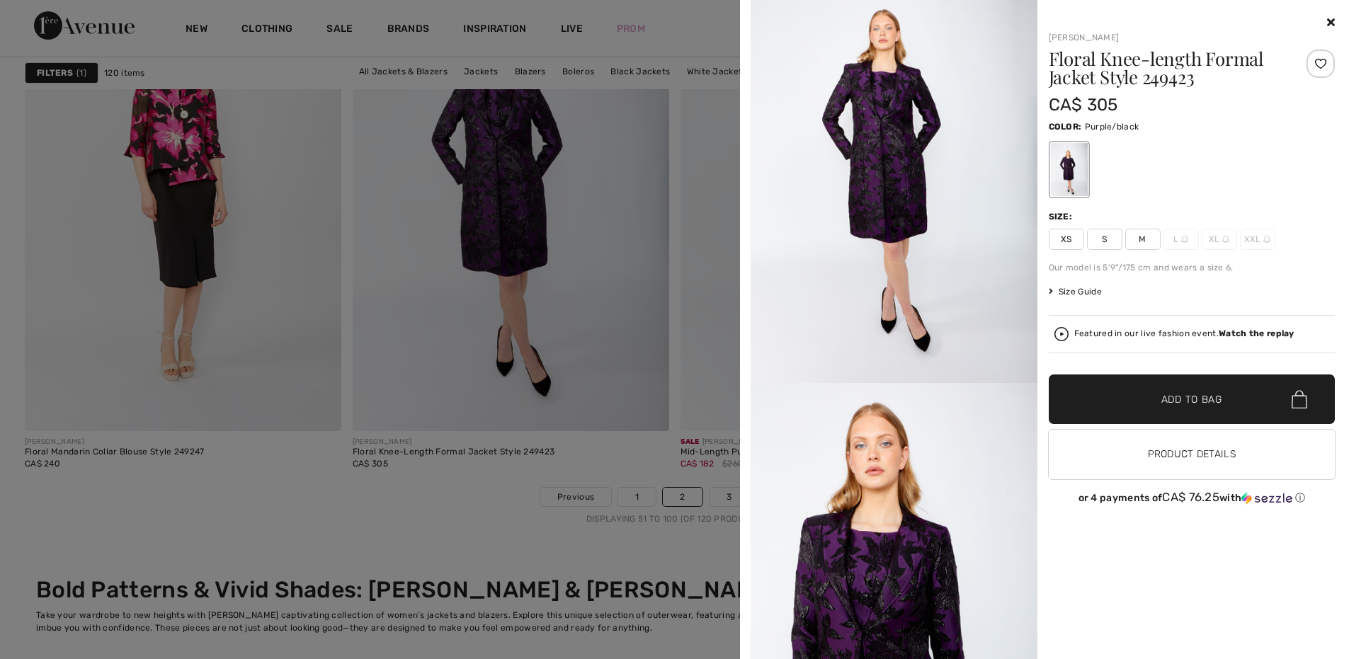
scroll to position [0, 0]
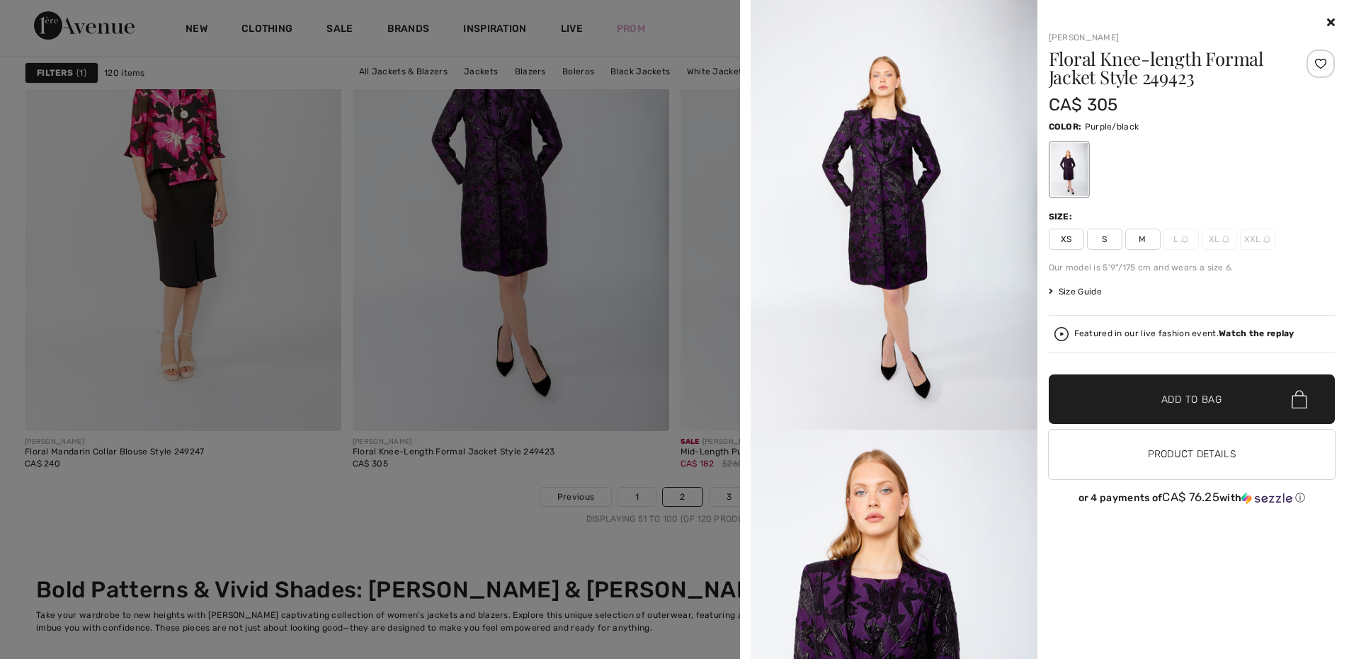
click at [1327, 20] on icon at bounding box center [1331, 21] width 8 height 11
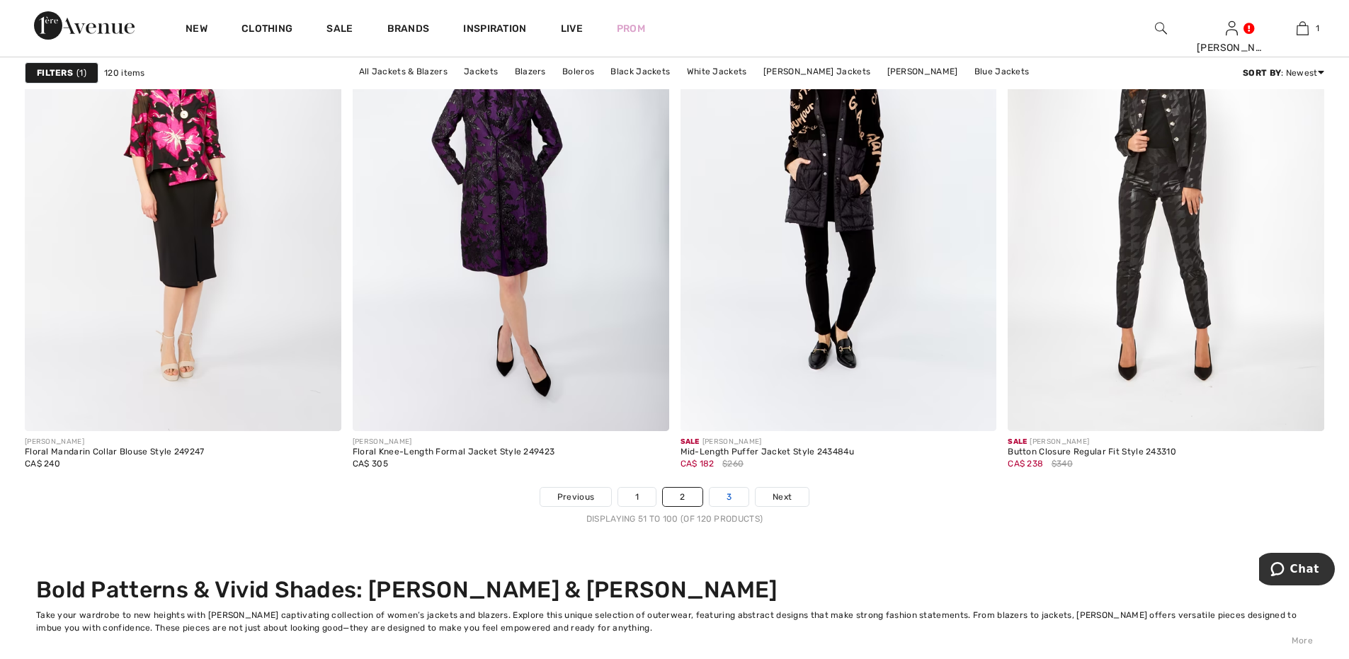
click at [721, 496] on link "3" at bounding box center [728, 497] width 39 height 18
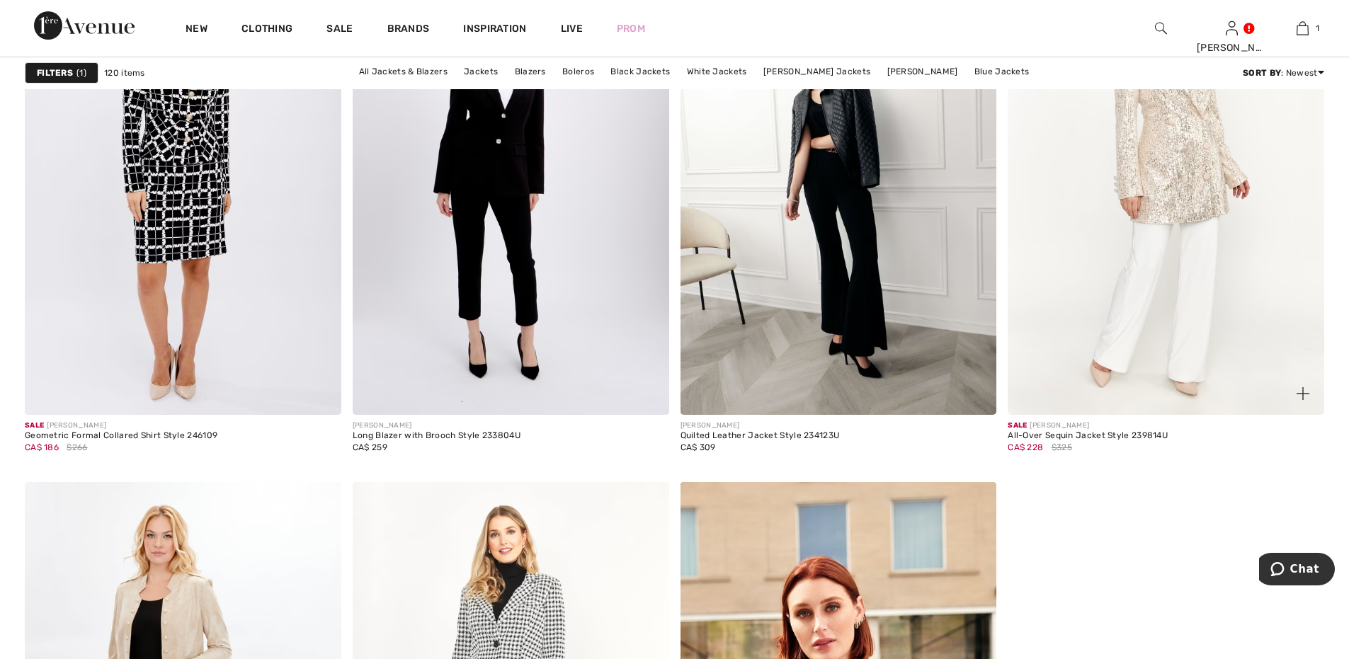
scroll to position [2713, 0]
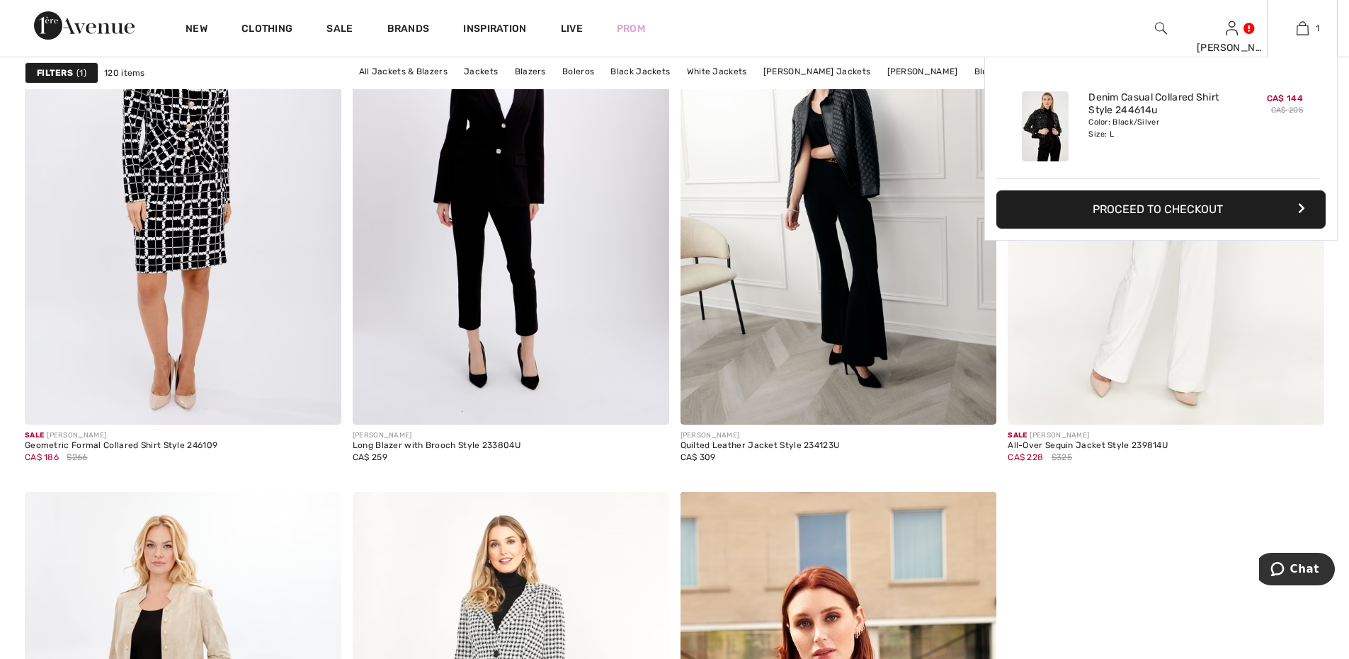
click at [1191, 202] on button "Proceed to Checkout" at bounding box center [1160, 209] width 329 height 38
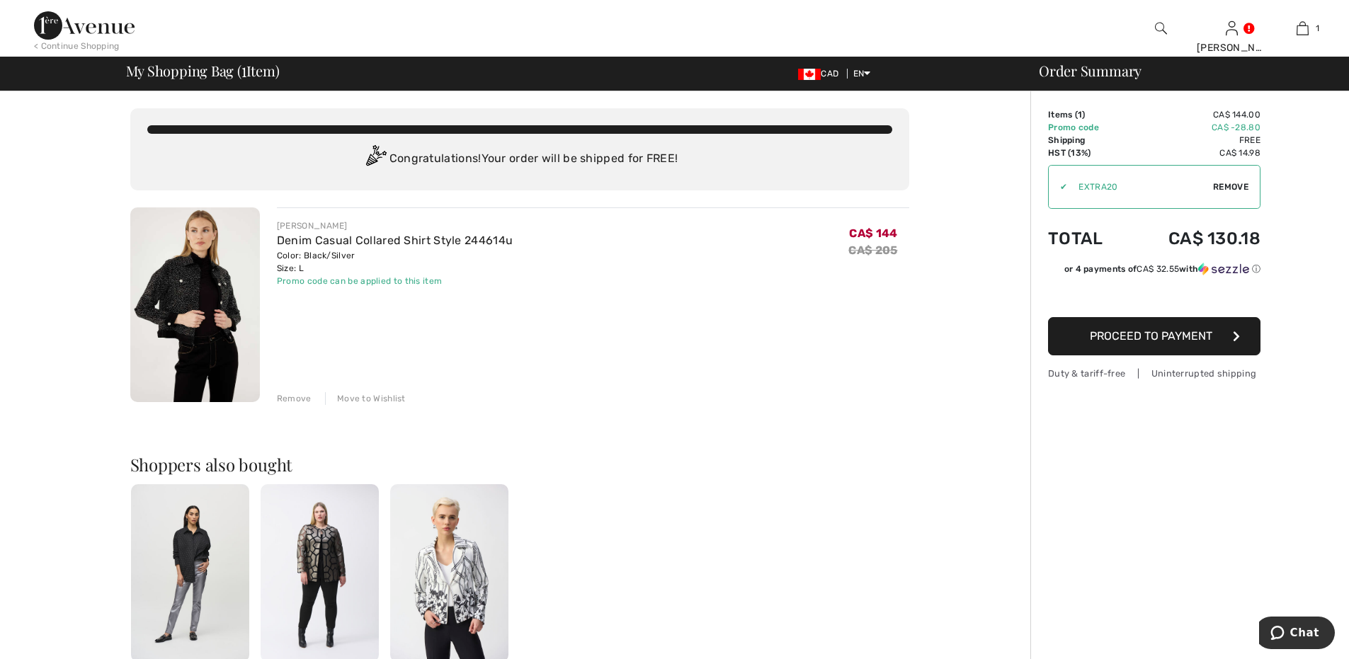
click at [211, 293] on img at bounding box center [195, 304] width 130 height 195
